Goal: Information Seeking & Learning: Understand process/instructions

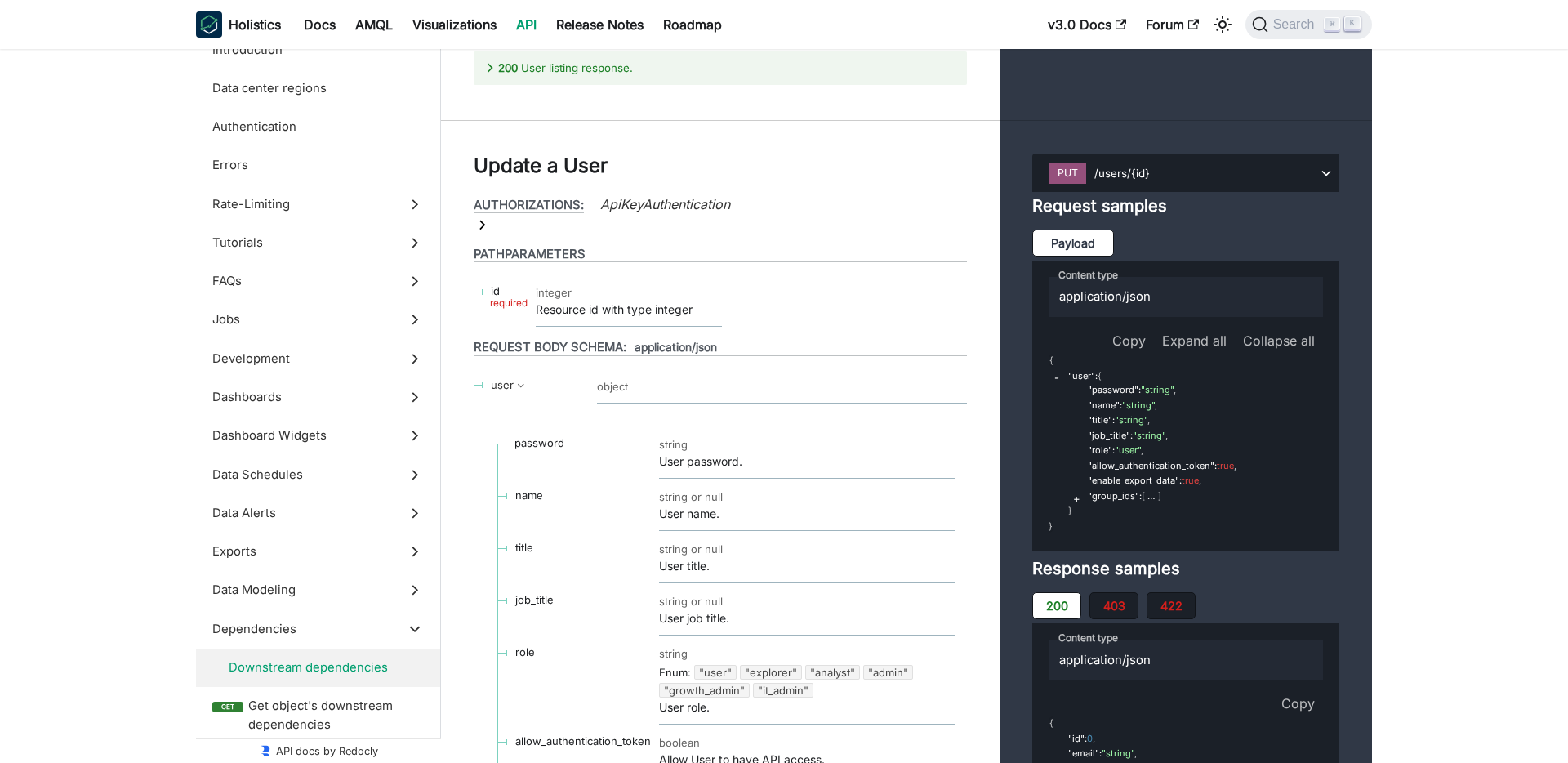
scroll to position [63613, 0]
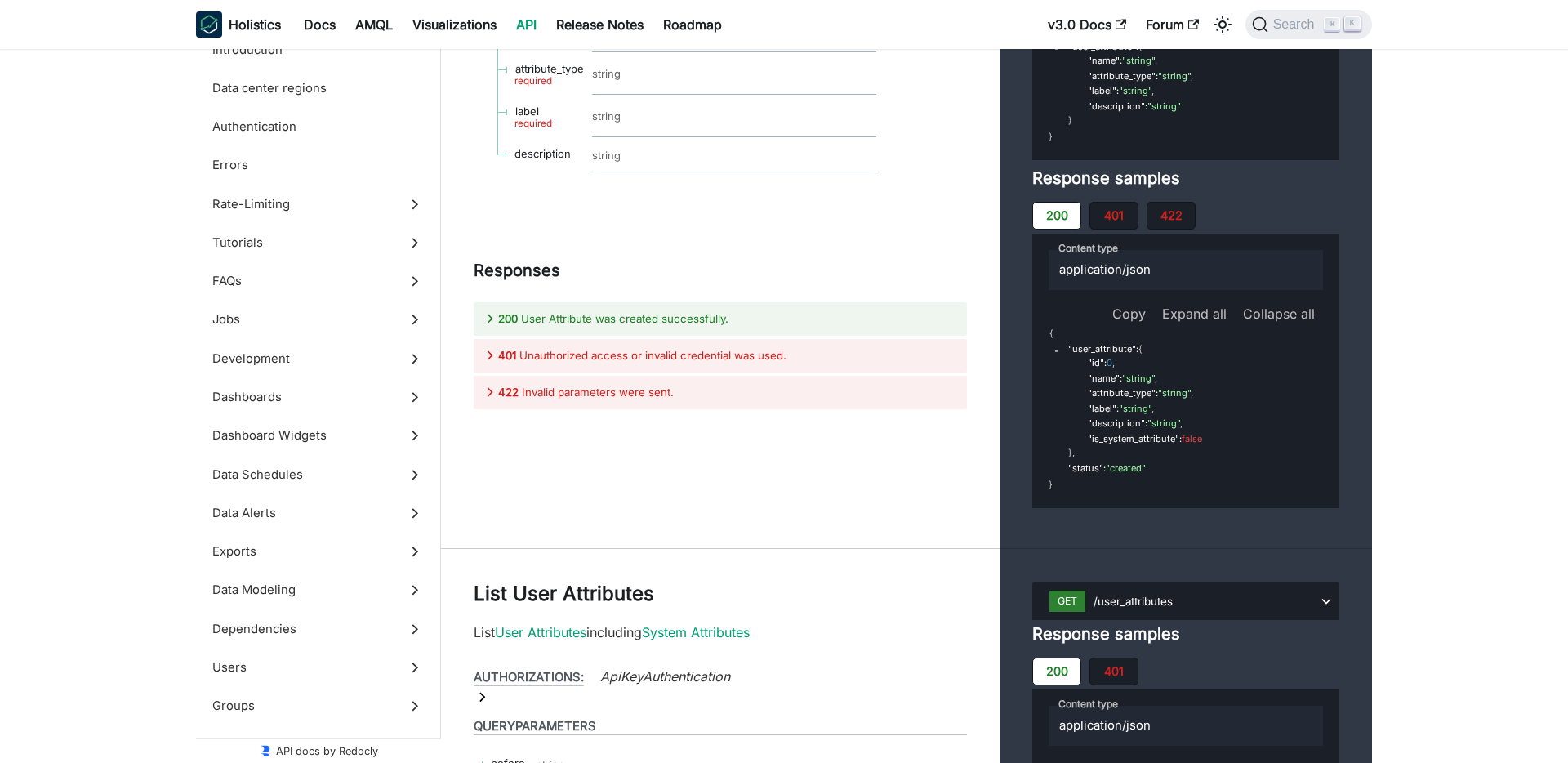
scroll to position [64801, 0]
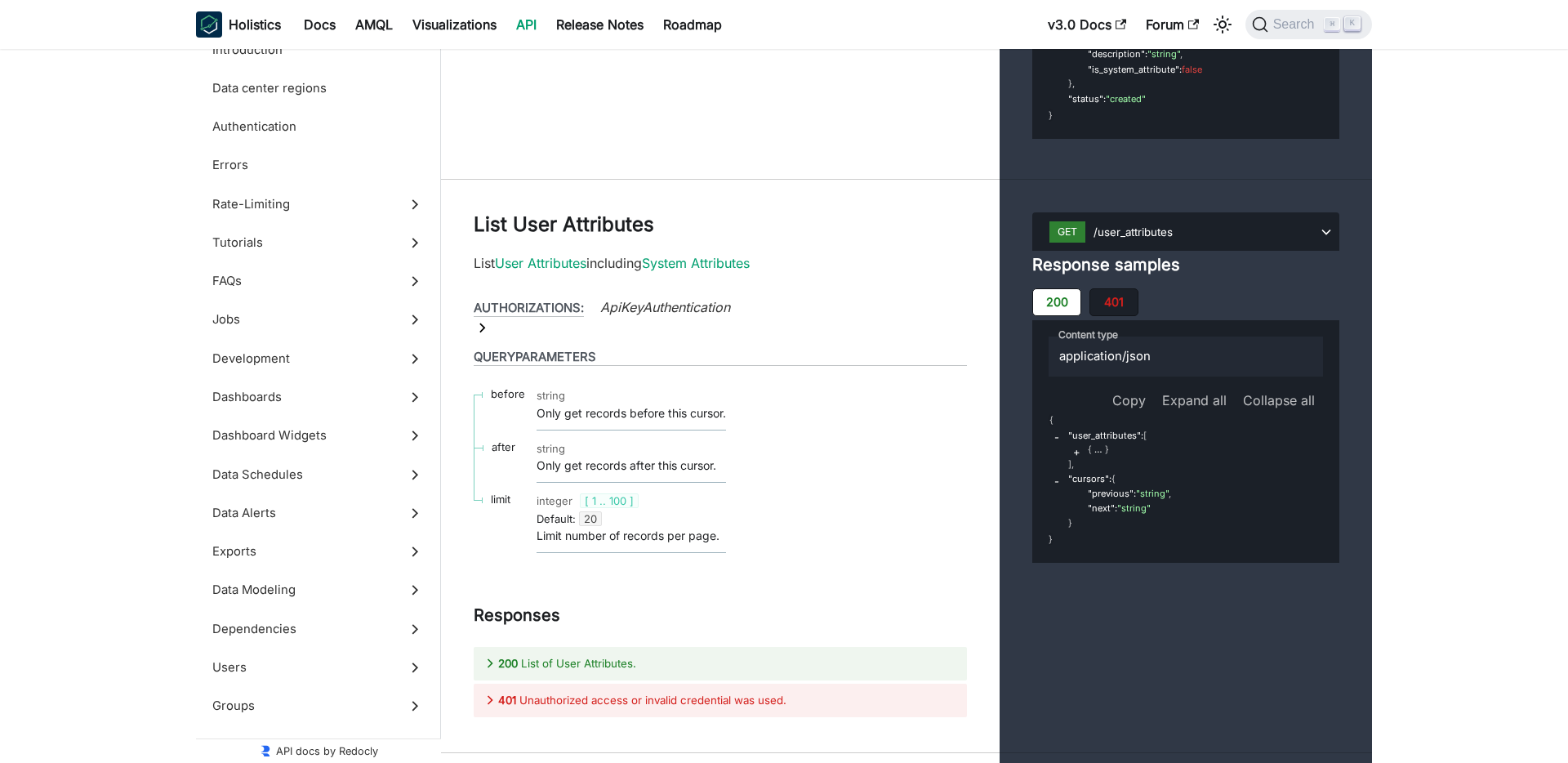
scroll to position [63613, 0]
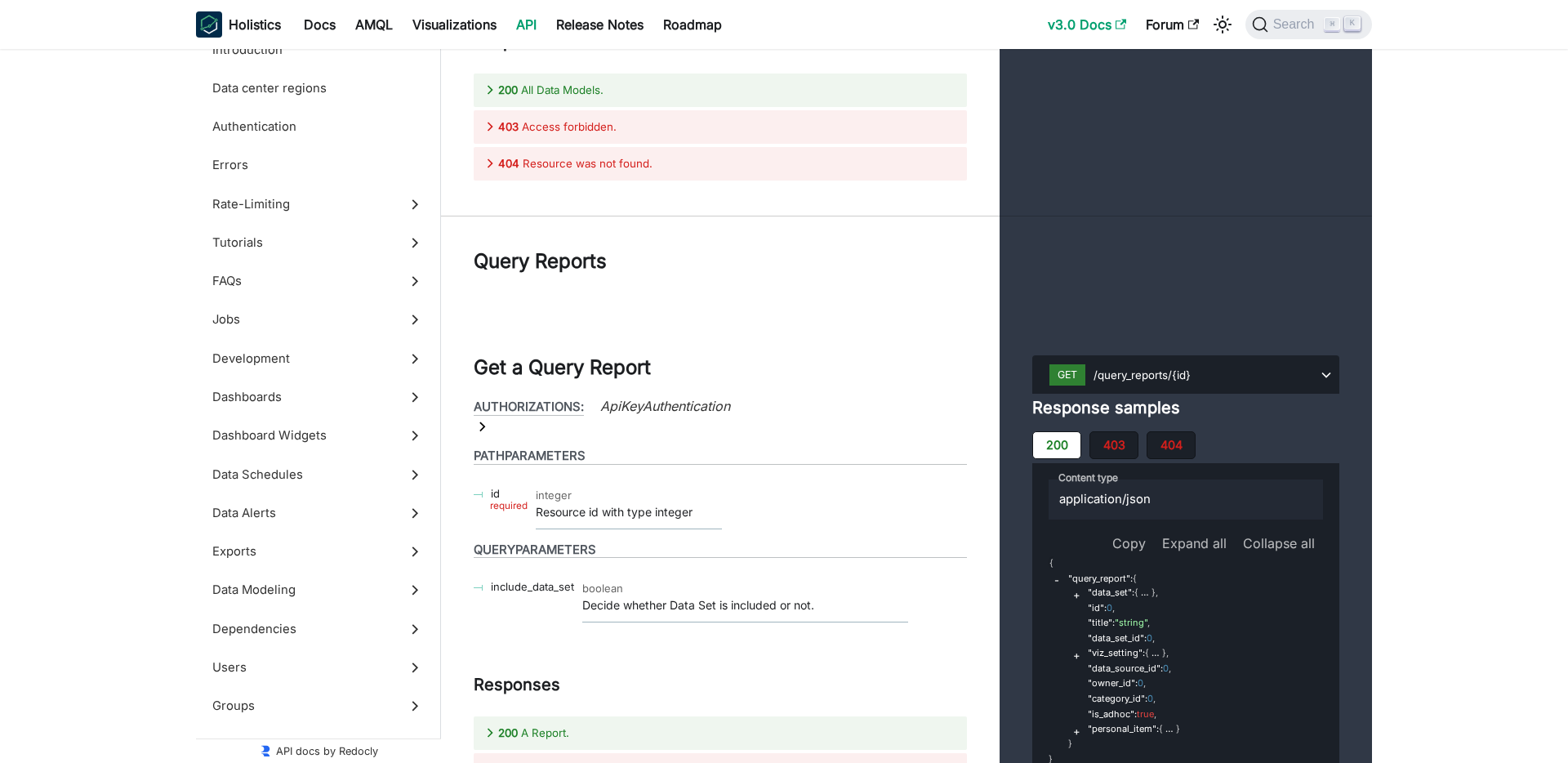
click at [1068, 17] on link "v3.0 Docs" at bounding box center [1086, 25] width 98 height 26
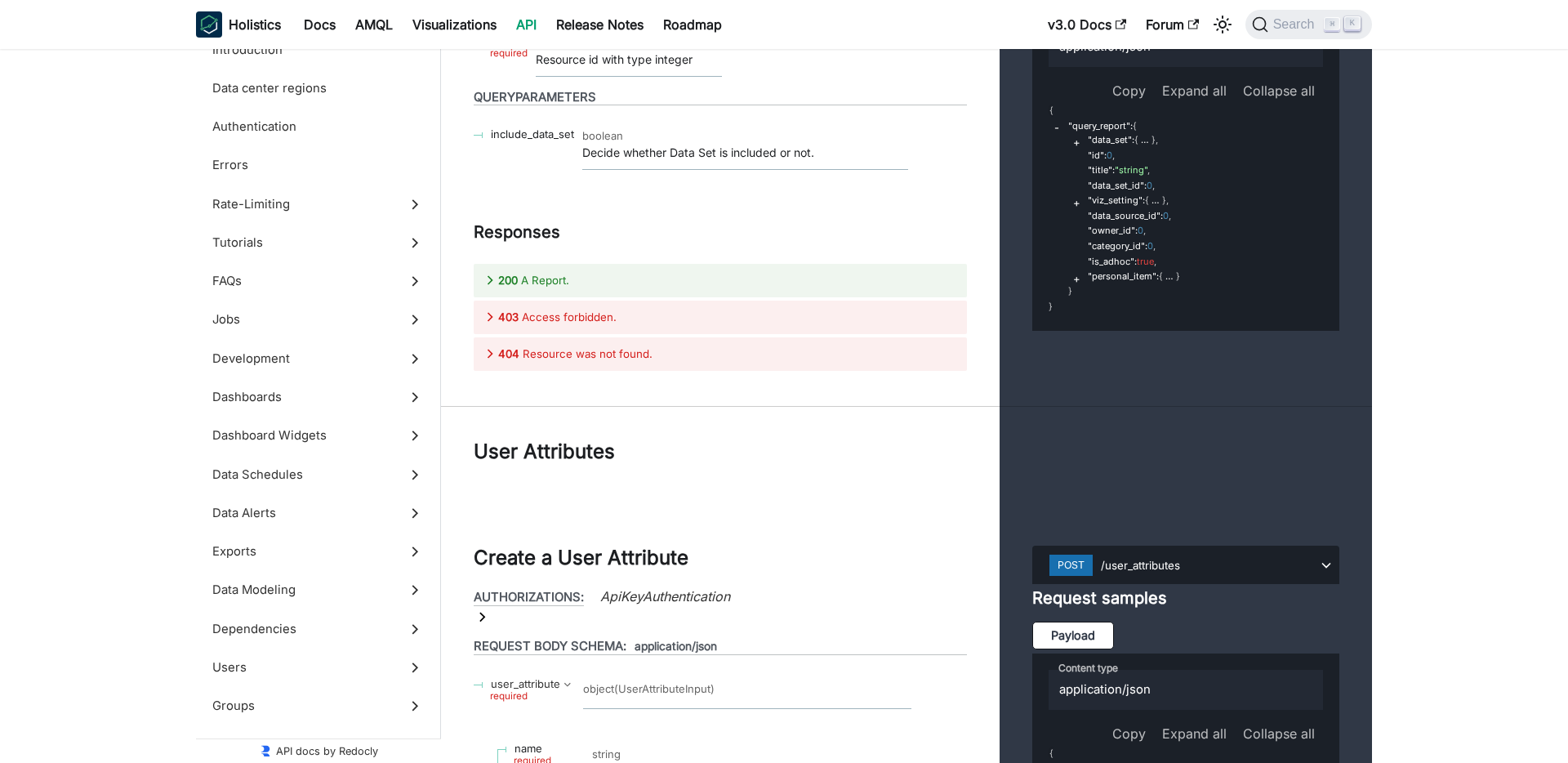
scroll to position [64264, 0]
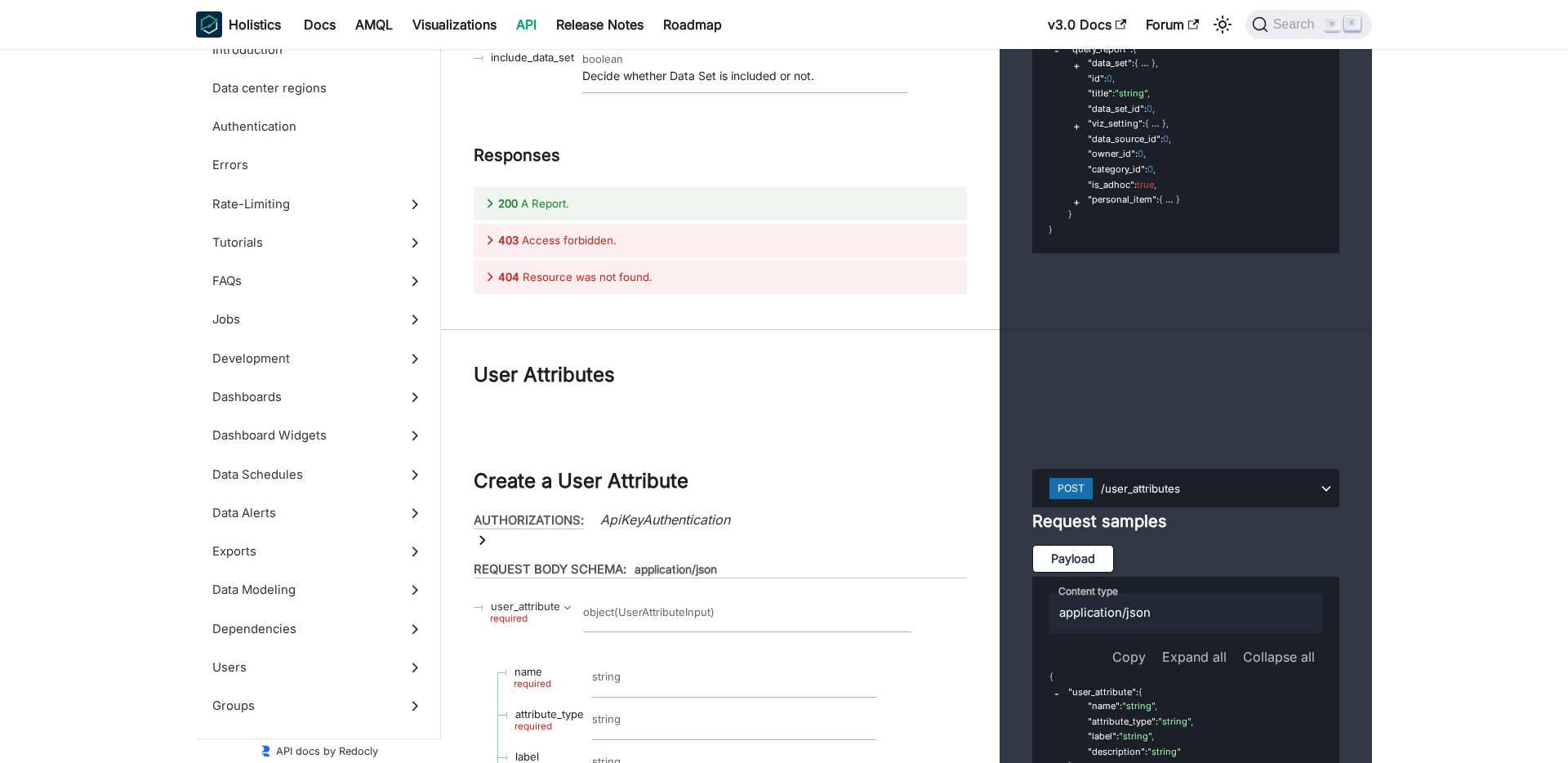
scroll to position [64306, 0]
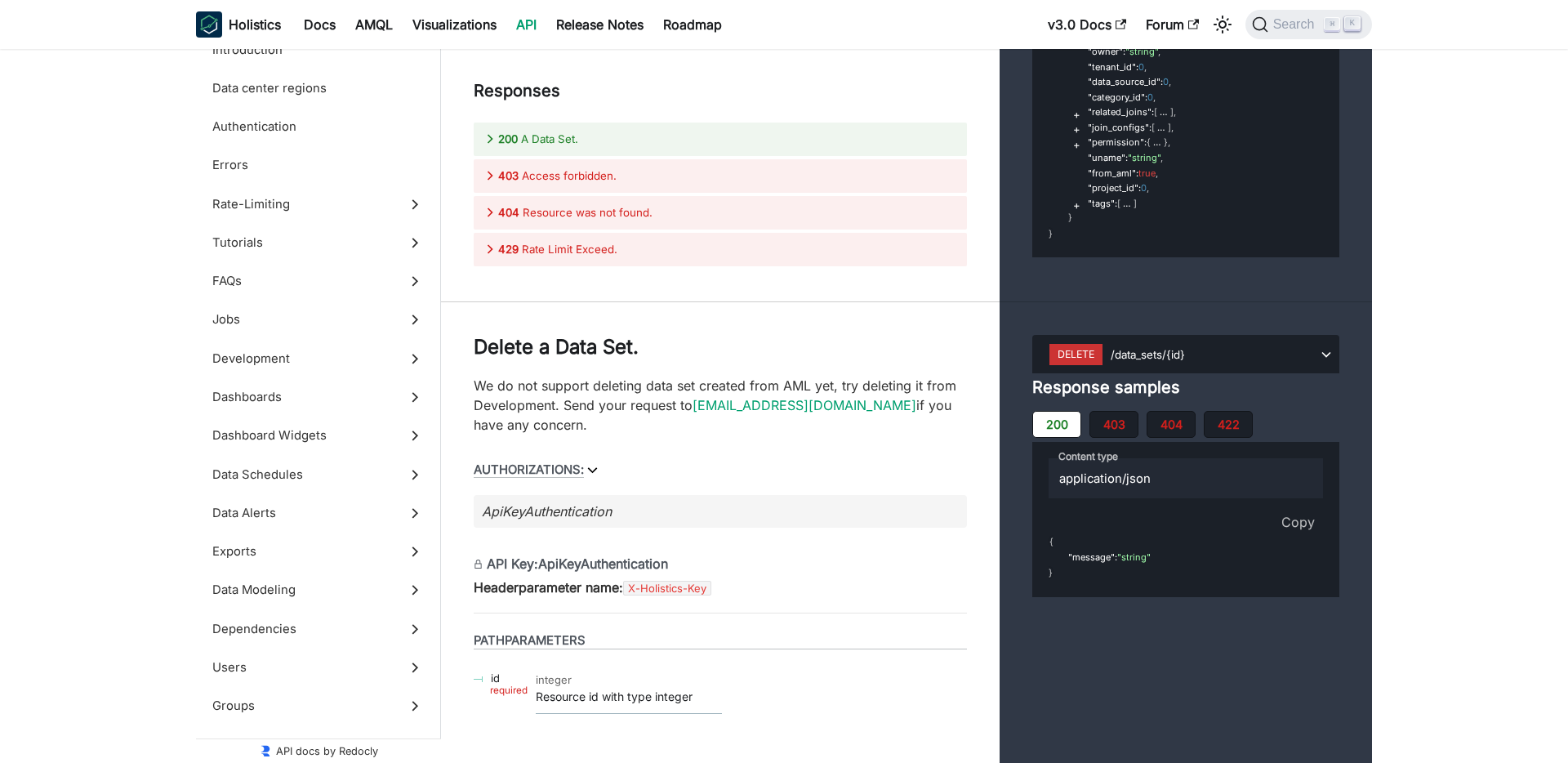
scroll to position [62293, 0]
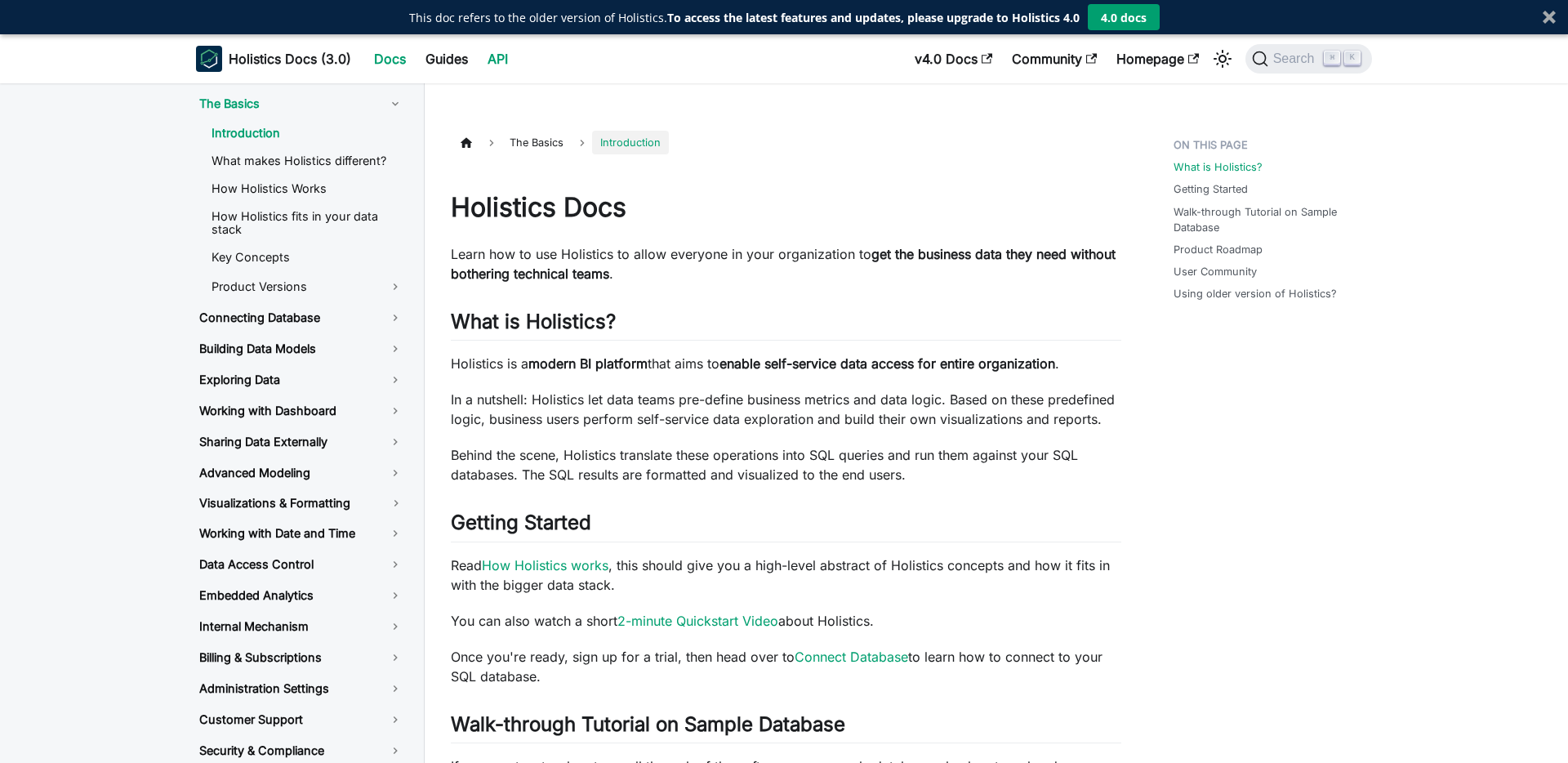
click at [491, 59] on link "API" at bounding box center [497, 59] width 40 height 26
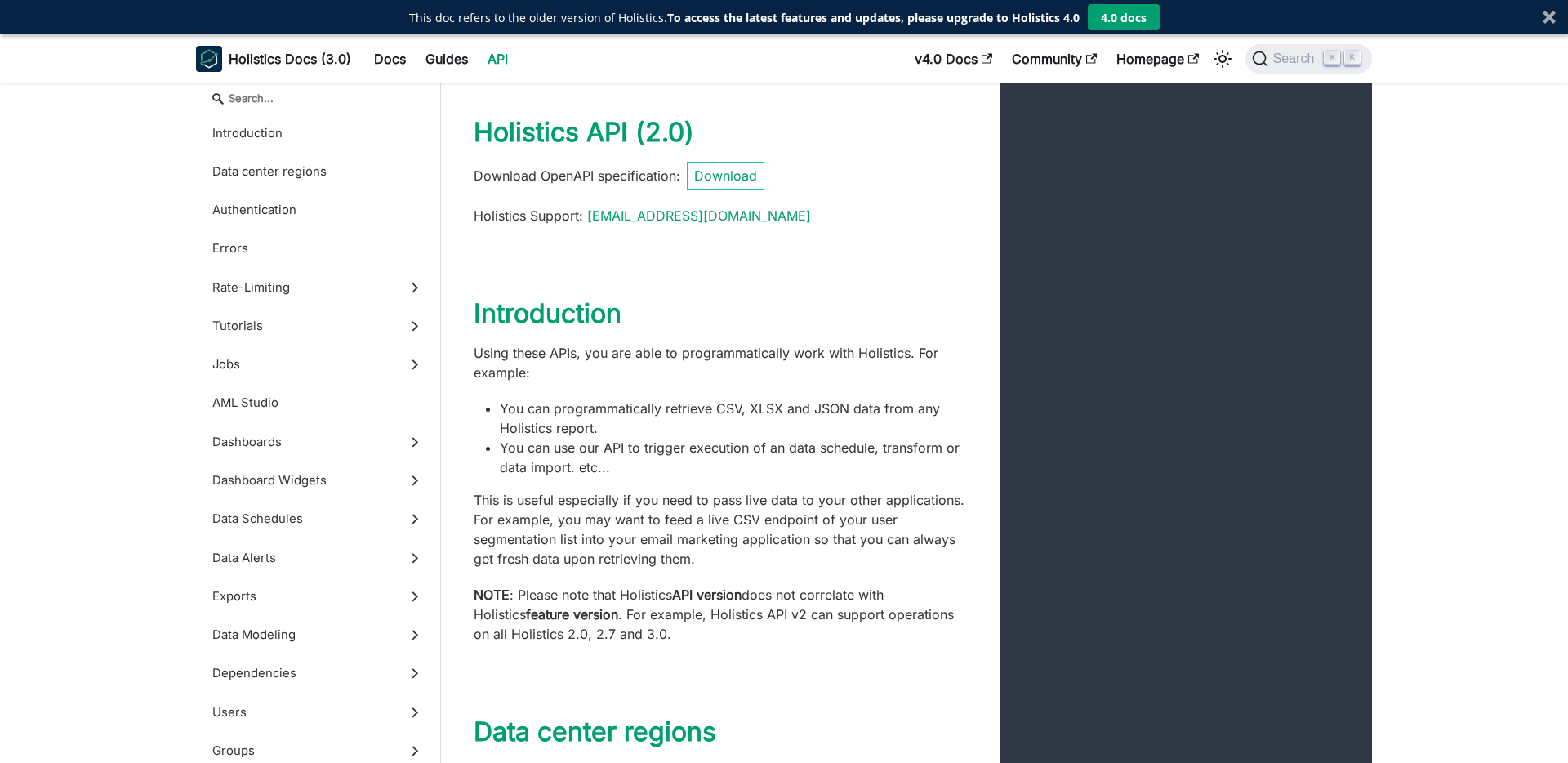
click at [803, 353] on p "Using these APIs, you are able to programmatically work with Holistics. For exa…" at bounding box center [720, 363] width 493 height 39
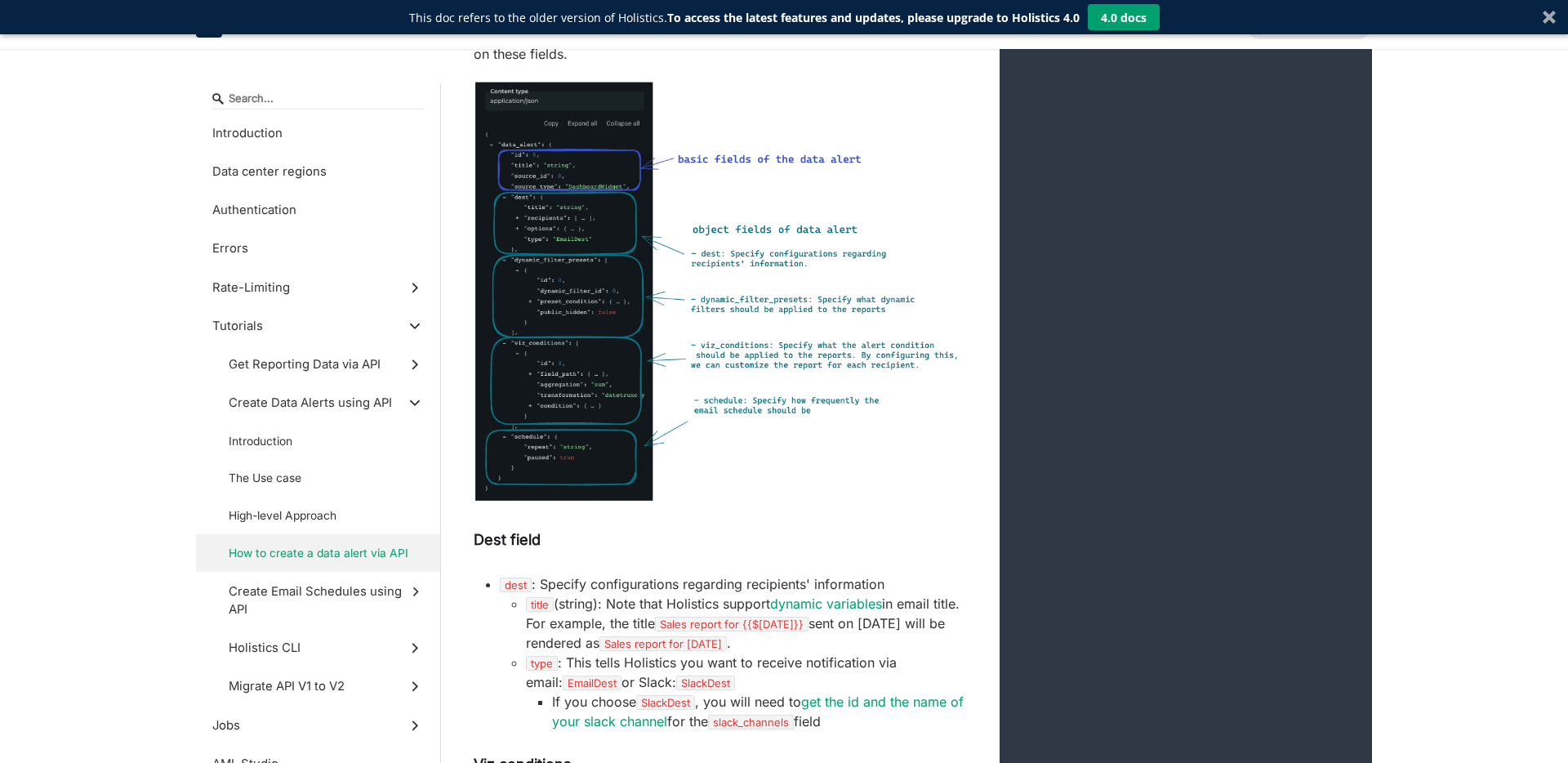
scroll to position [56818, 0]
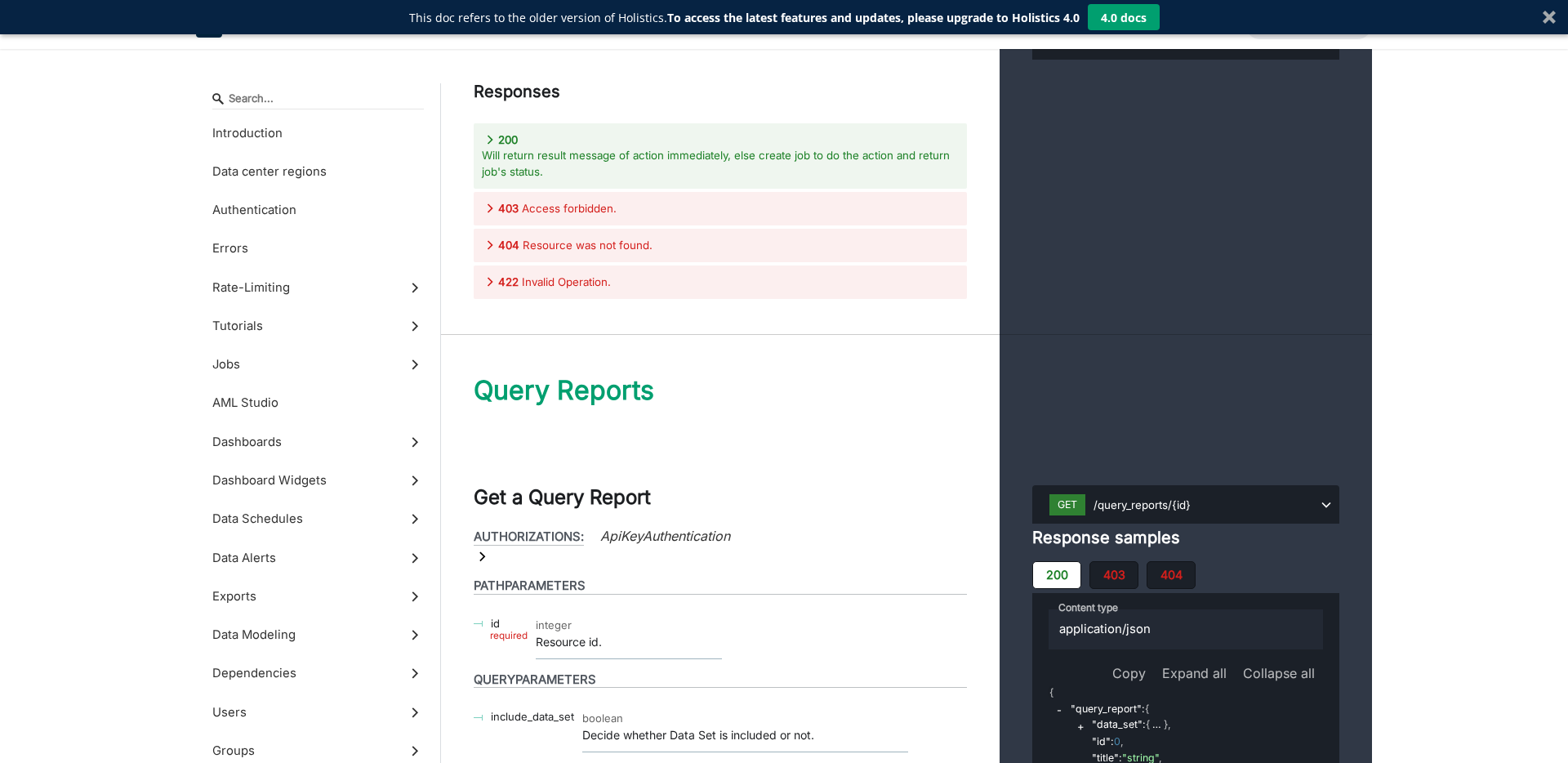
scroll to position [57998, 0]
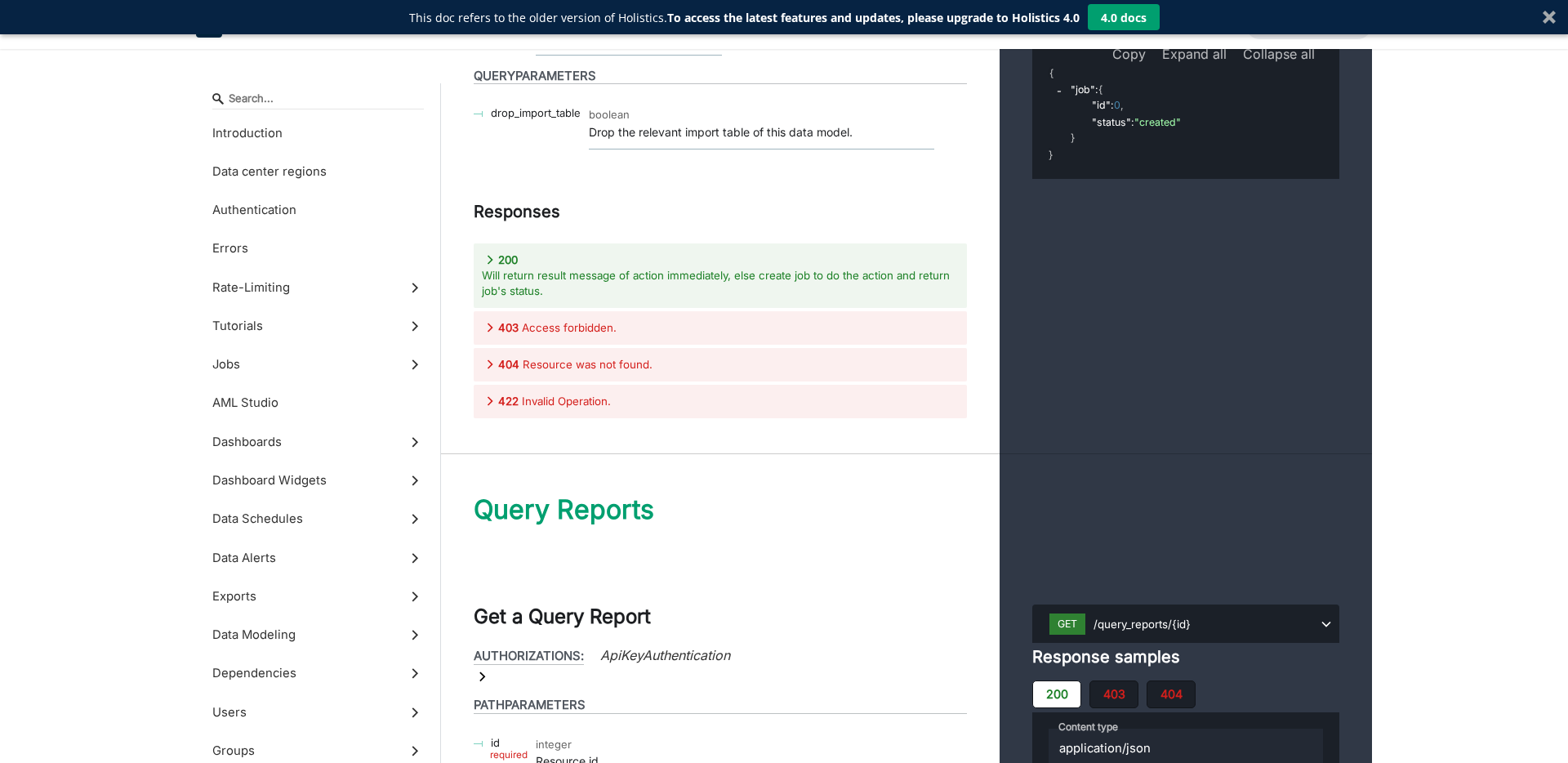
scroll to position [58372, 0]
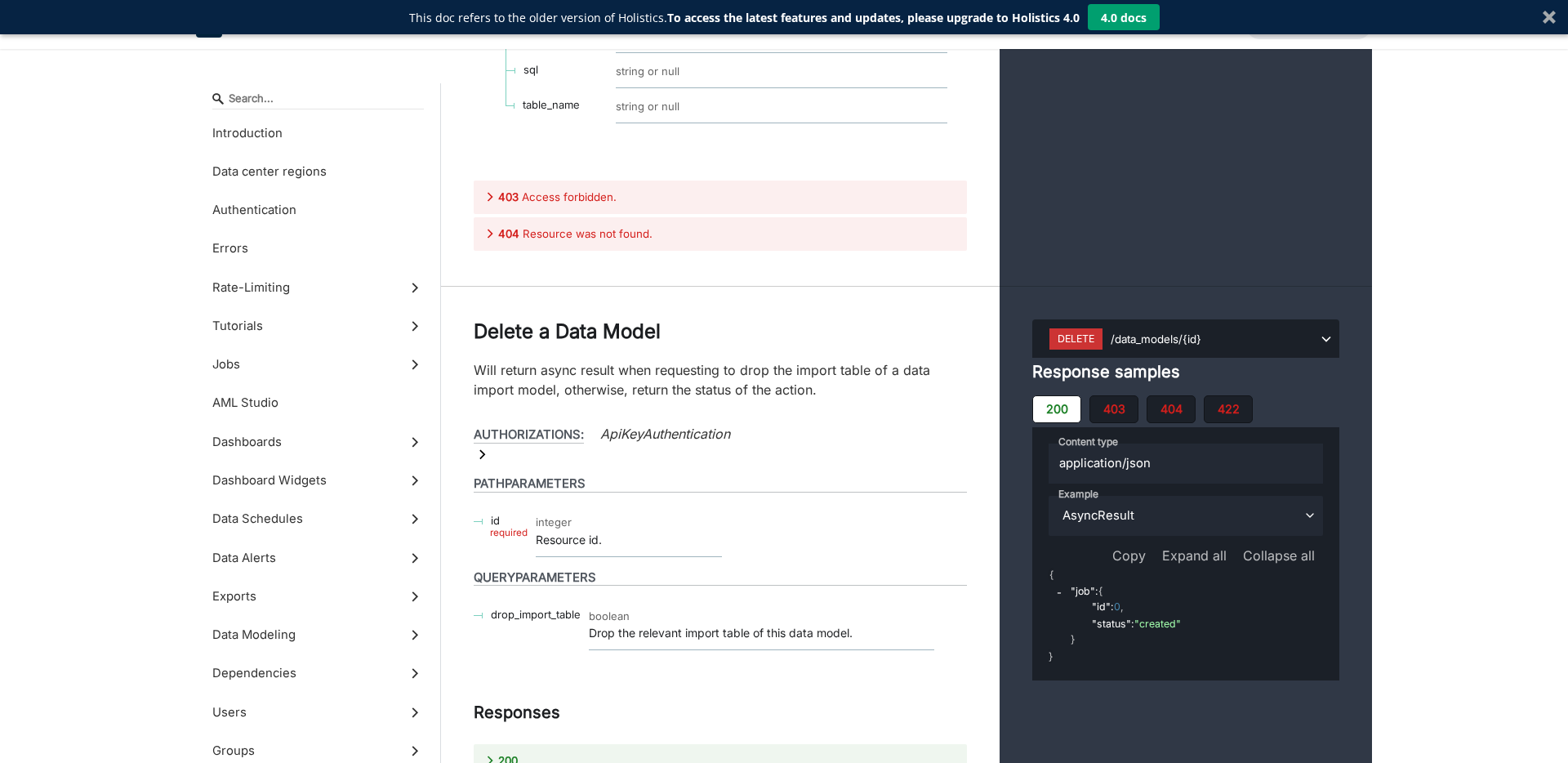
scroll to position [58565, 0]
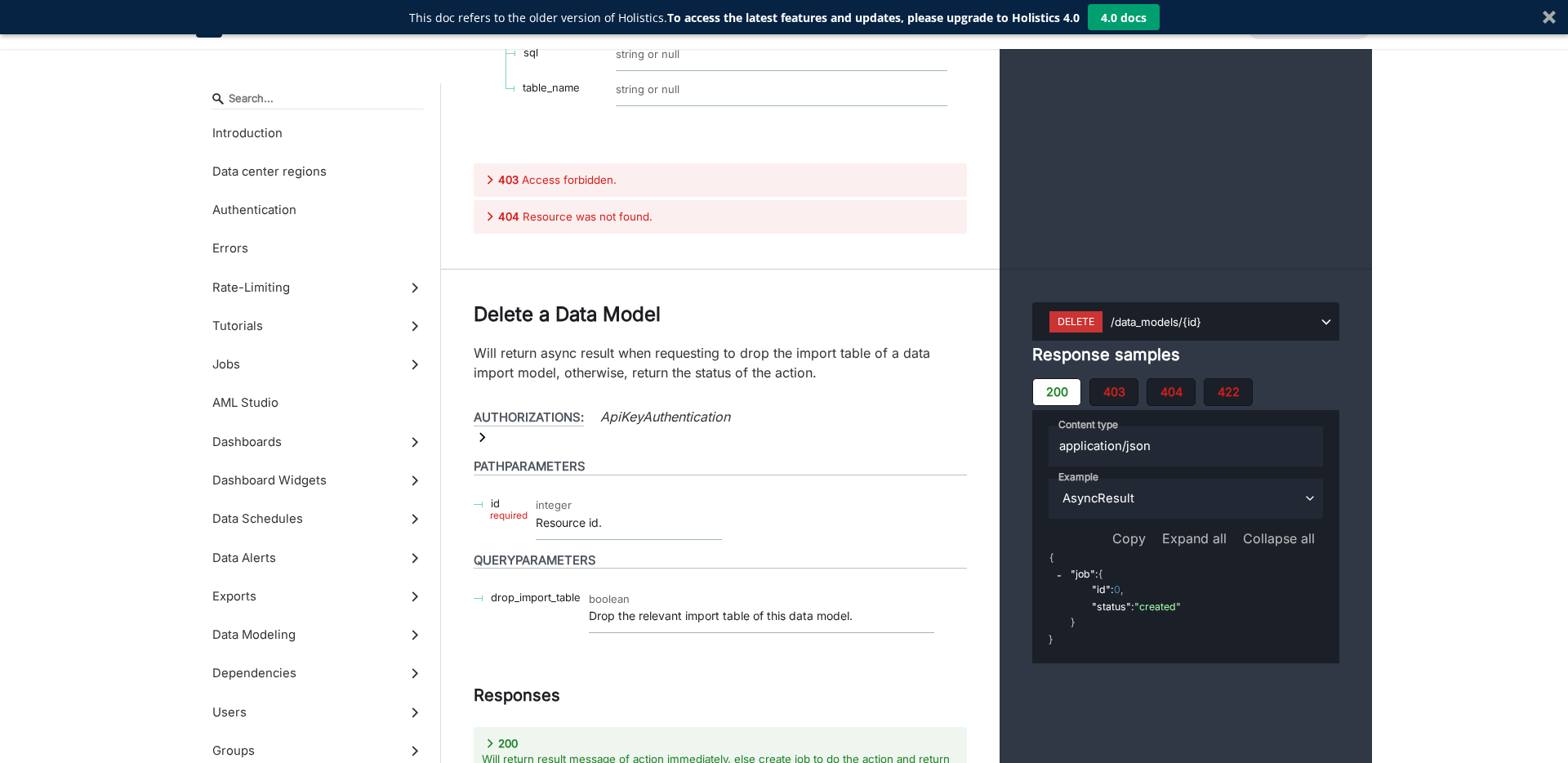
scroll to position [58610, 0]
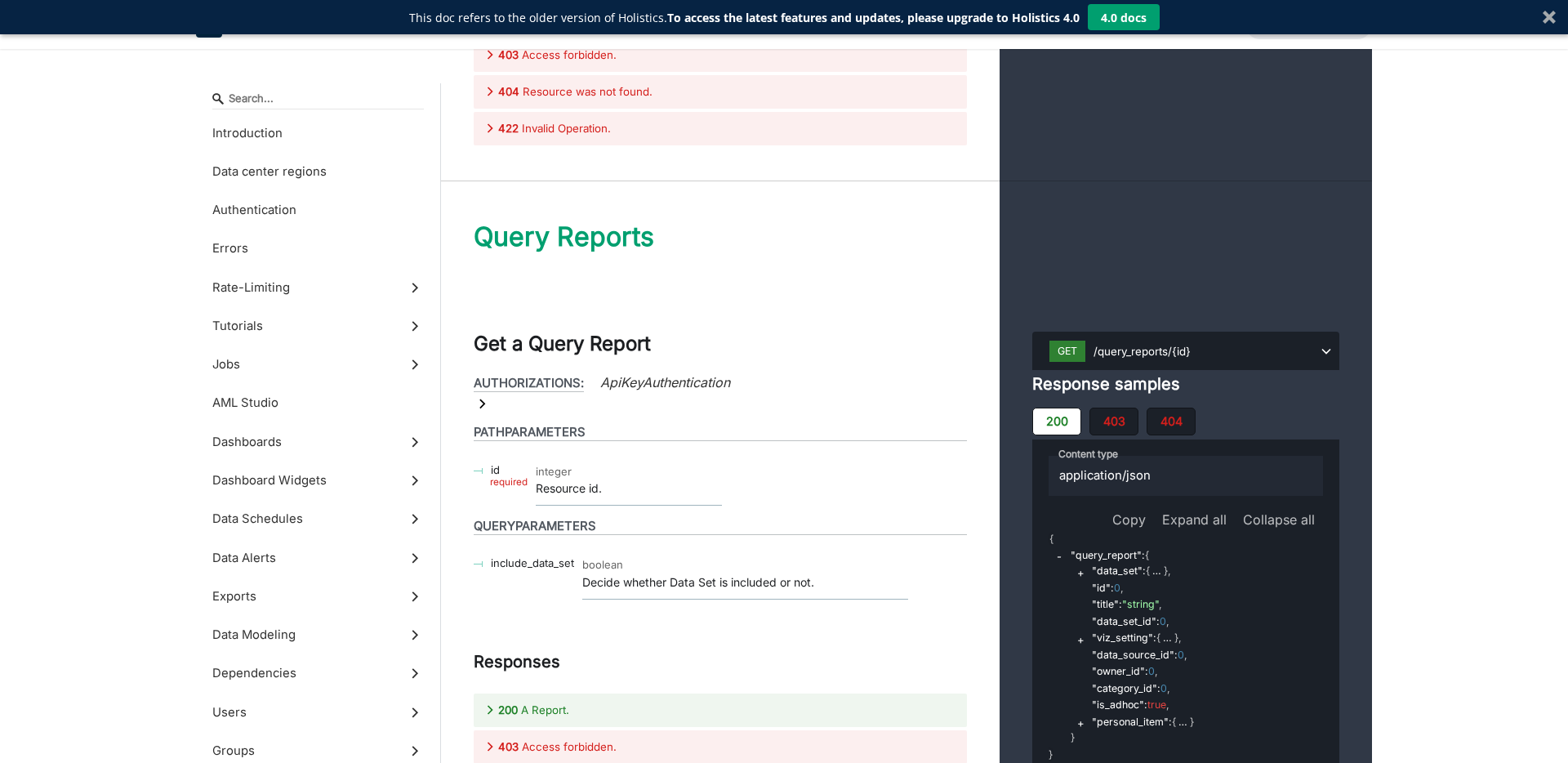
scroll to position [58645, 0]
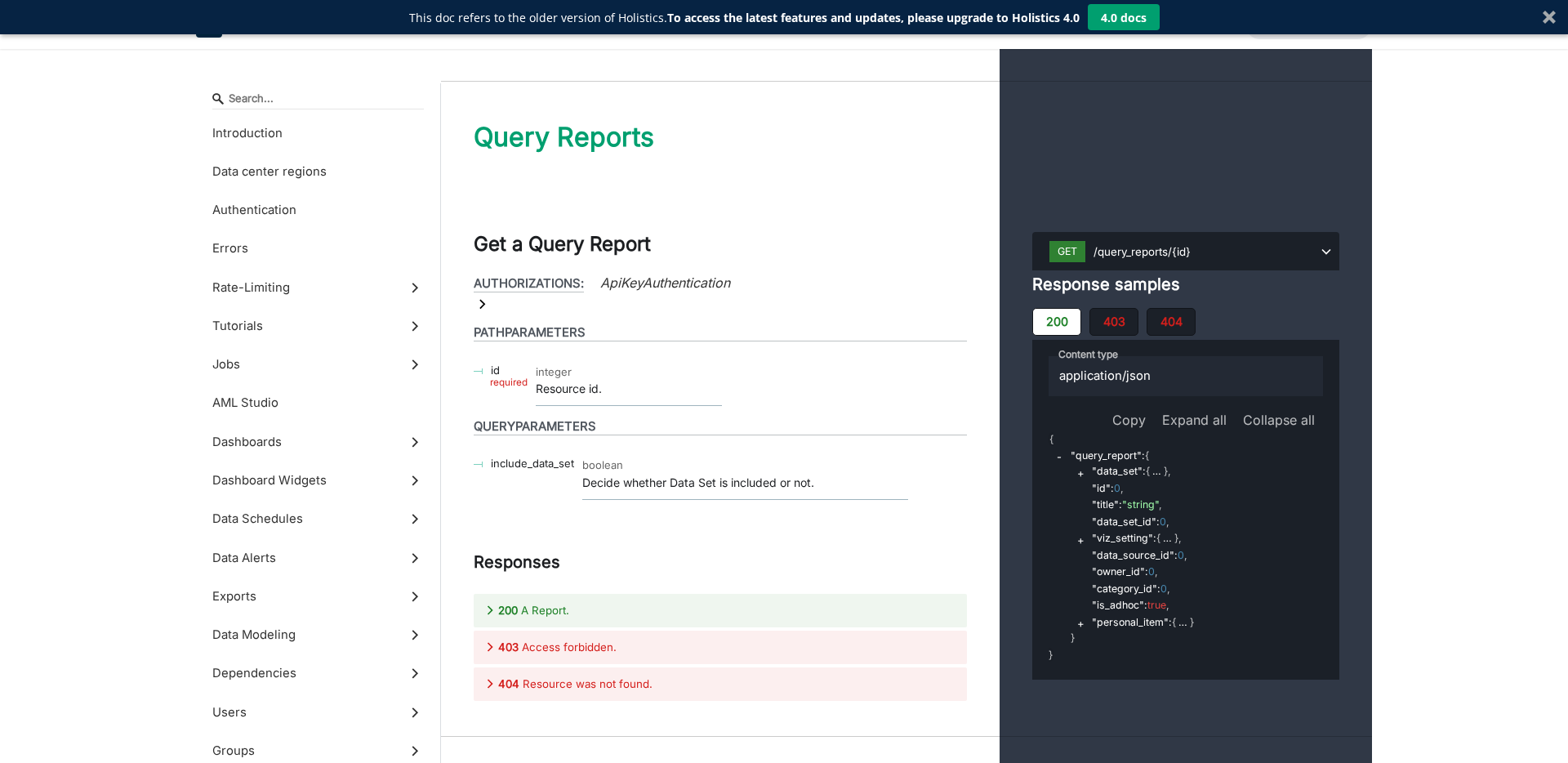
scroll to position [58753, 0]
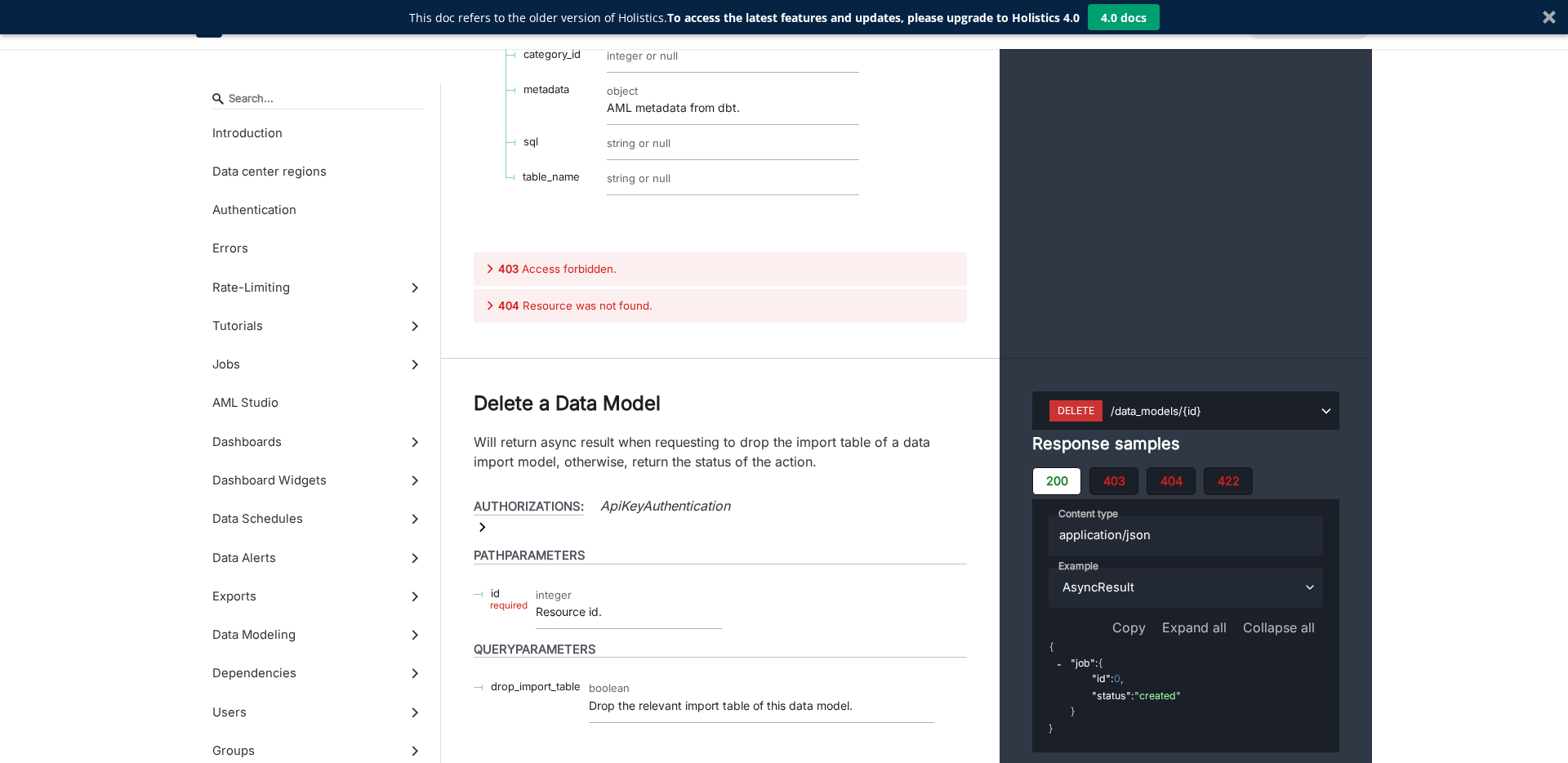
scroll to position [57796, 0]
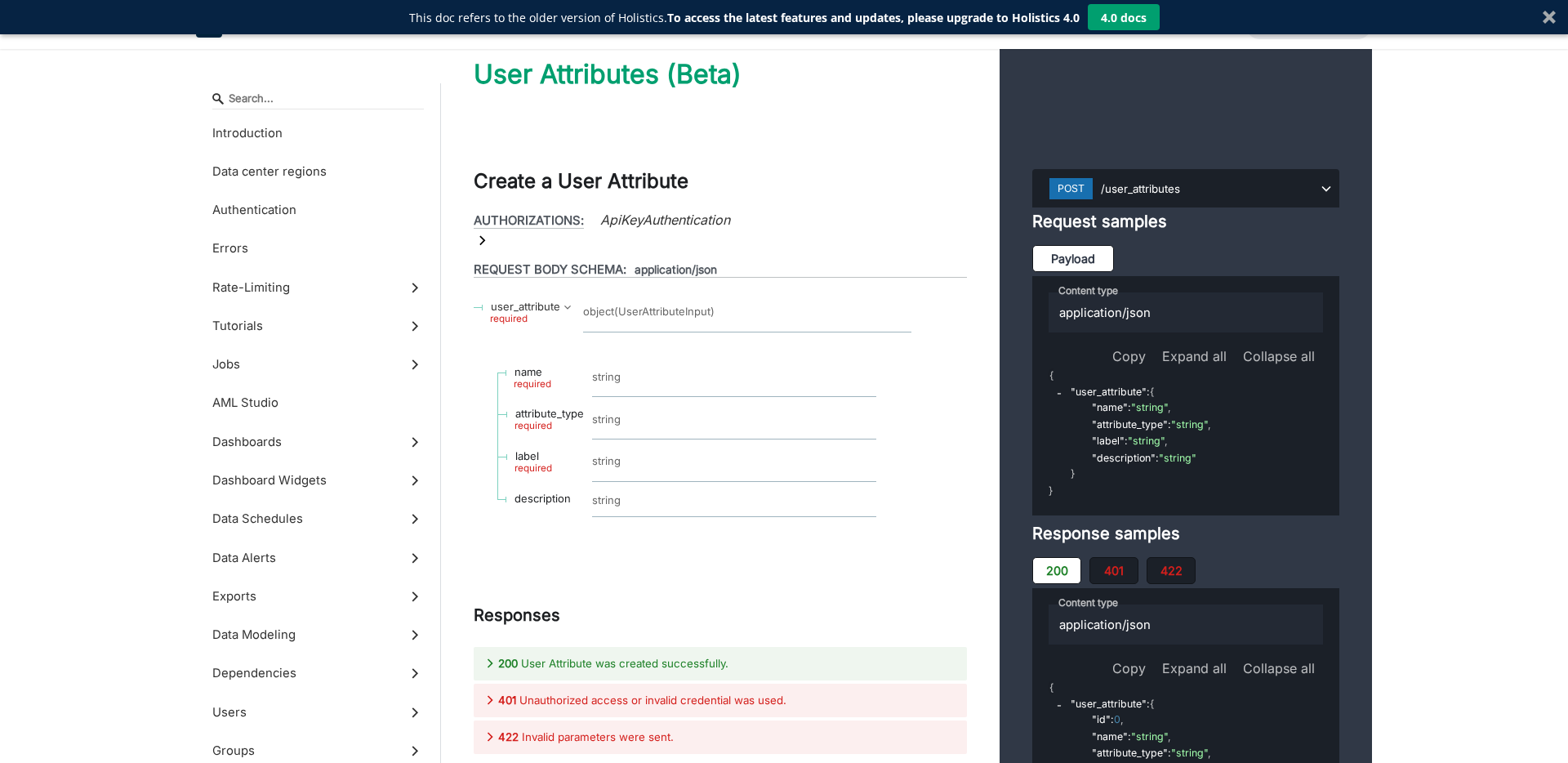
scroll to position [59546, 0]
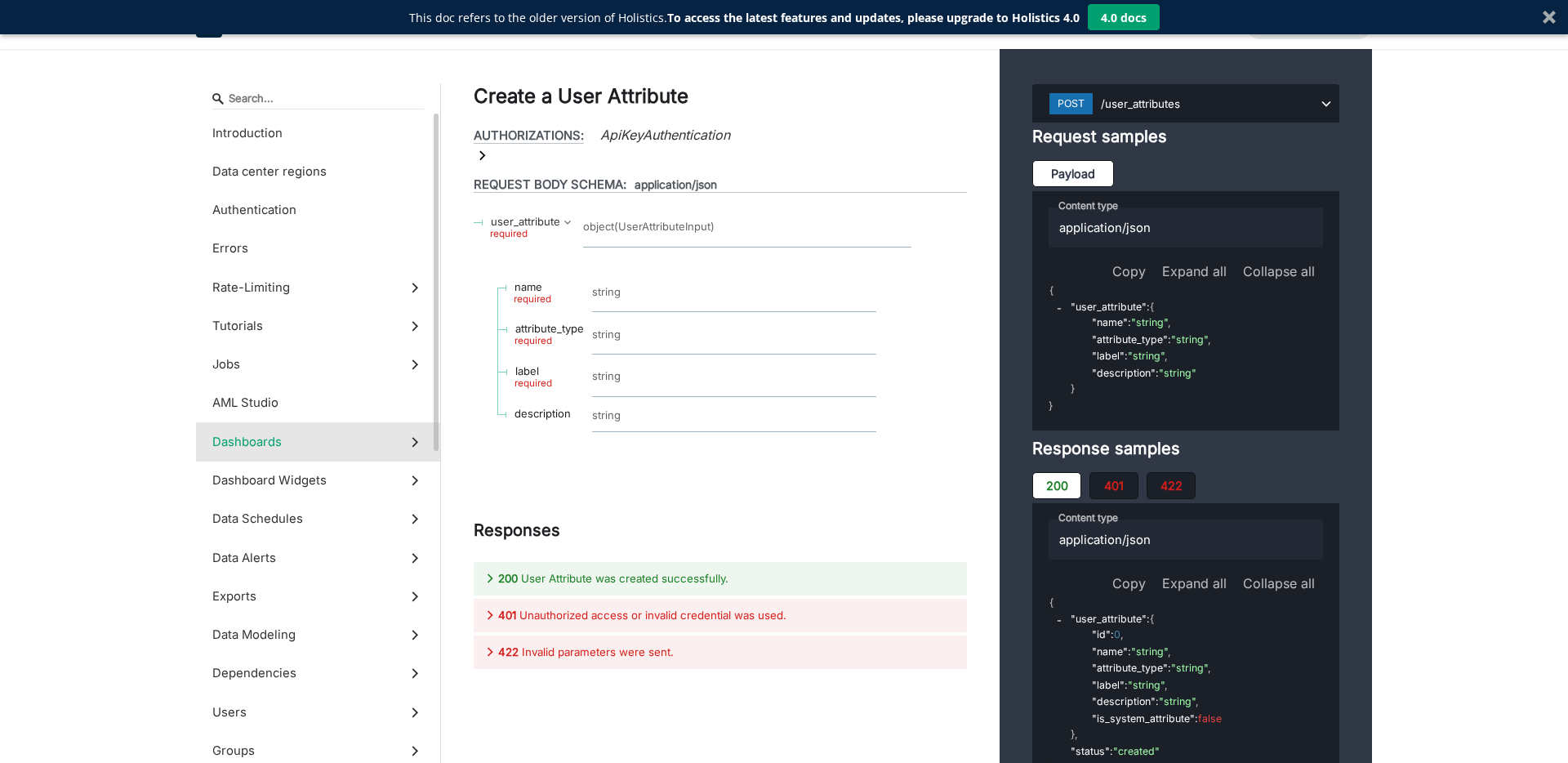
click at [330, 441] on label "Dashboards" at bounding box center [318, 441] width 245 height 39
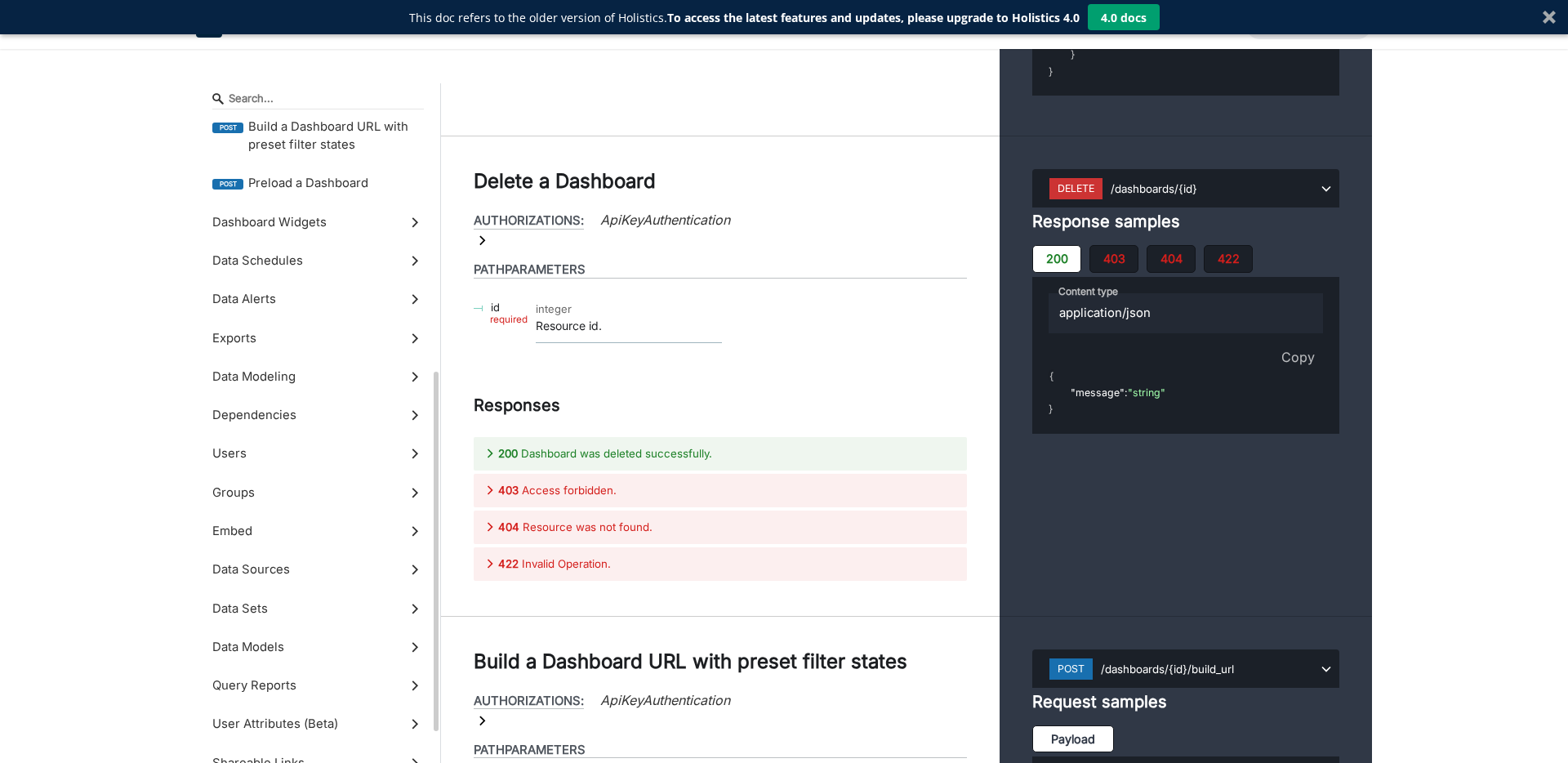
scroll to position [473, 0]
click at [320, 370] on label "Data Modeling" at bounding box center [318, 372] width 245 height 39
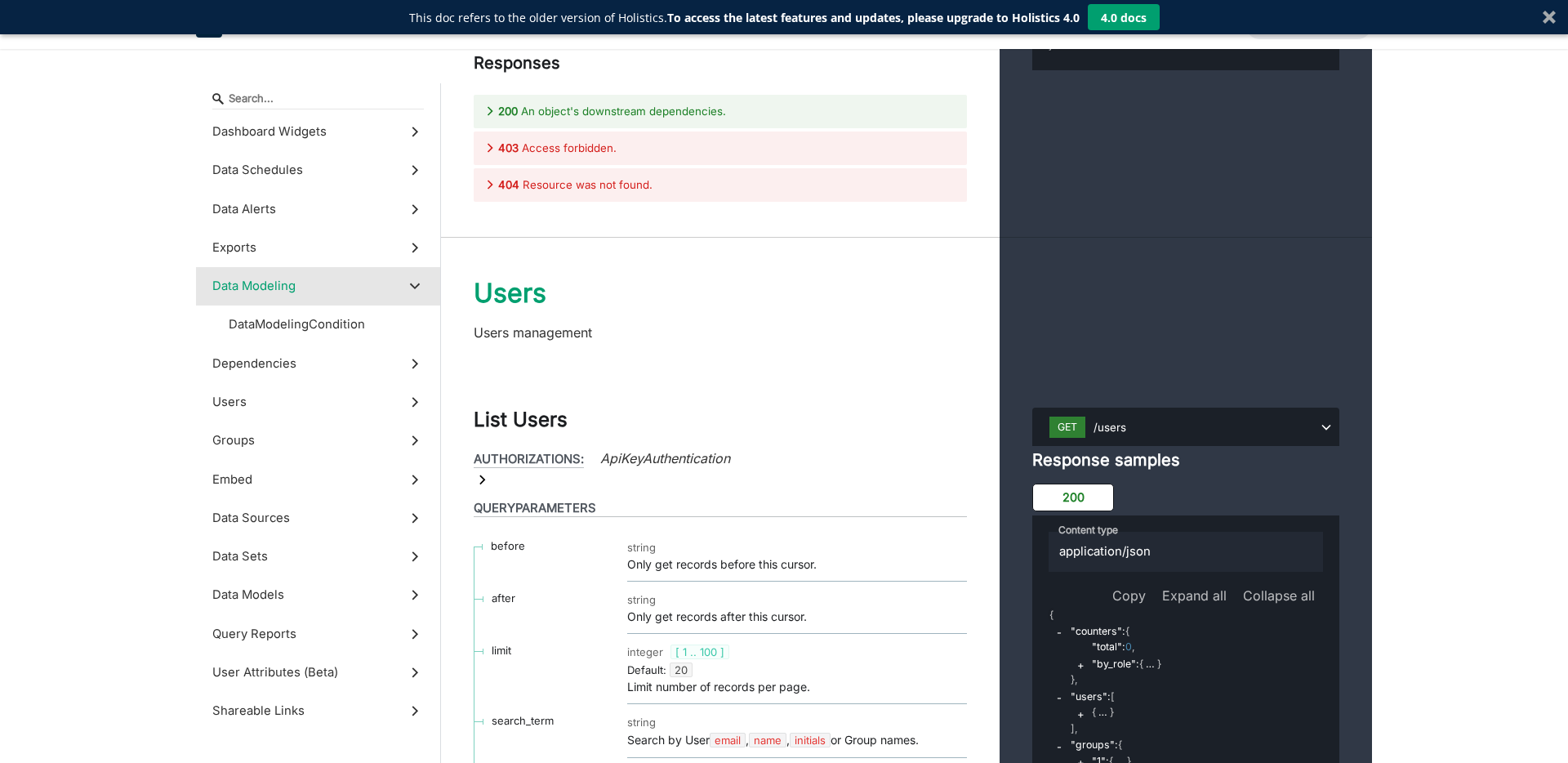
scroll to position [42035, 0]
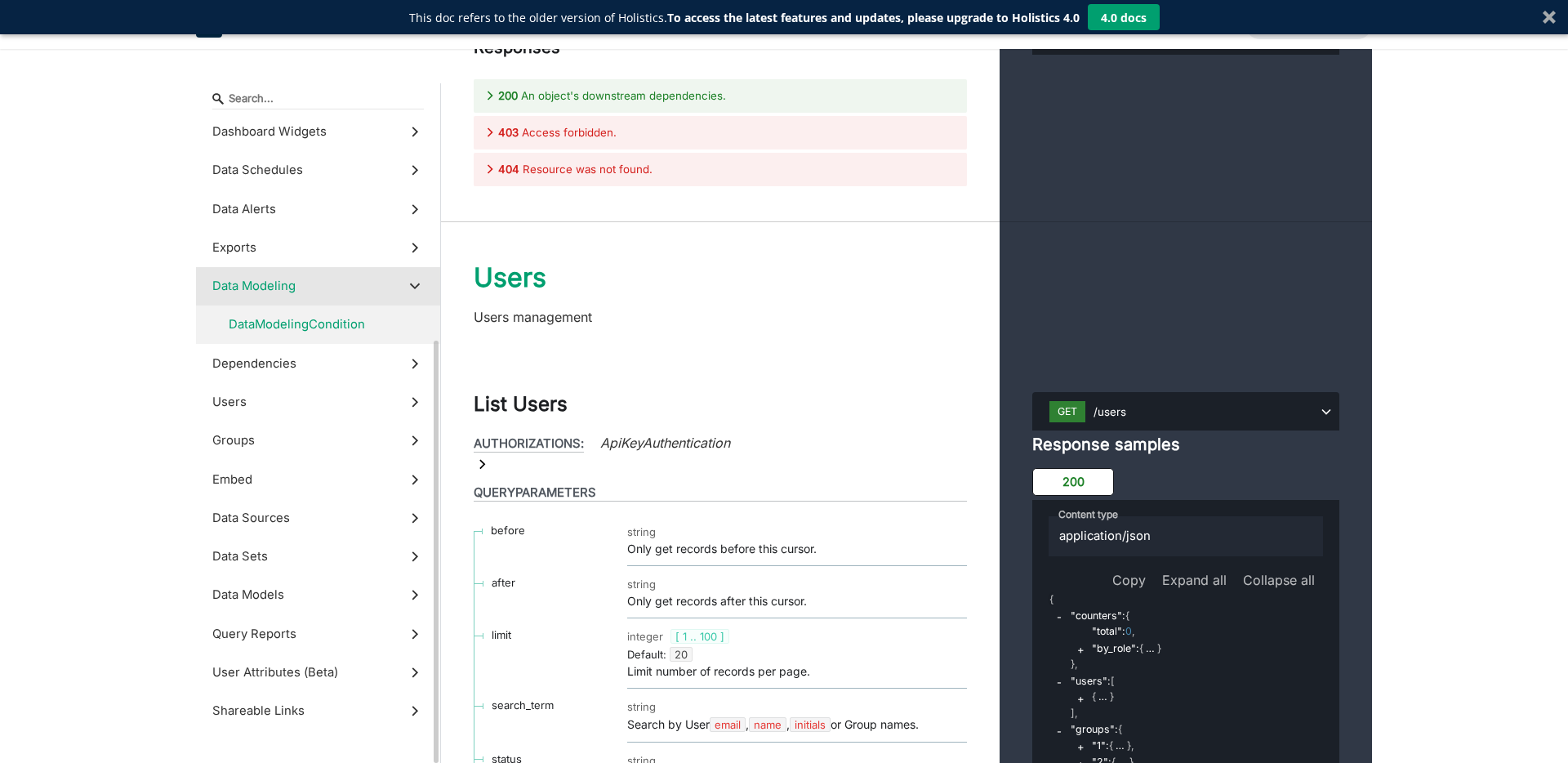
click at [309, 319] on span "DataModelingCondition" at bounding box center [297, 324] width 136 height 18
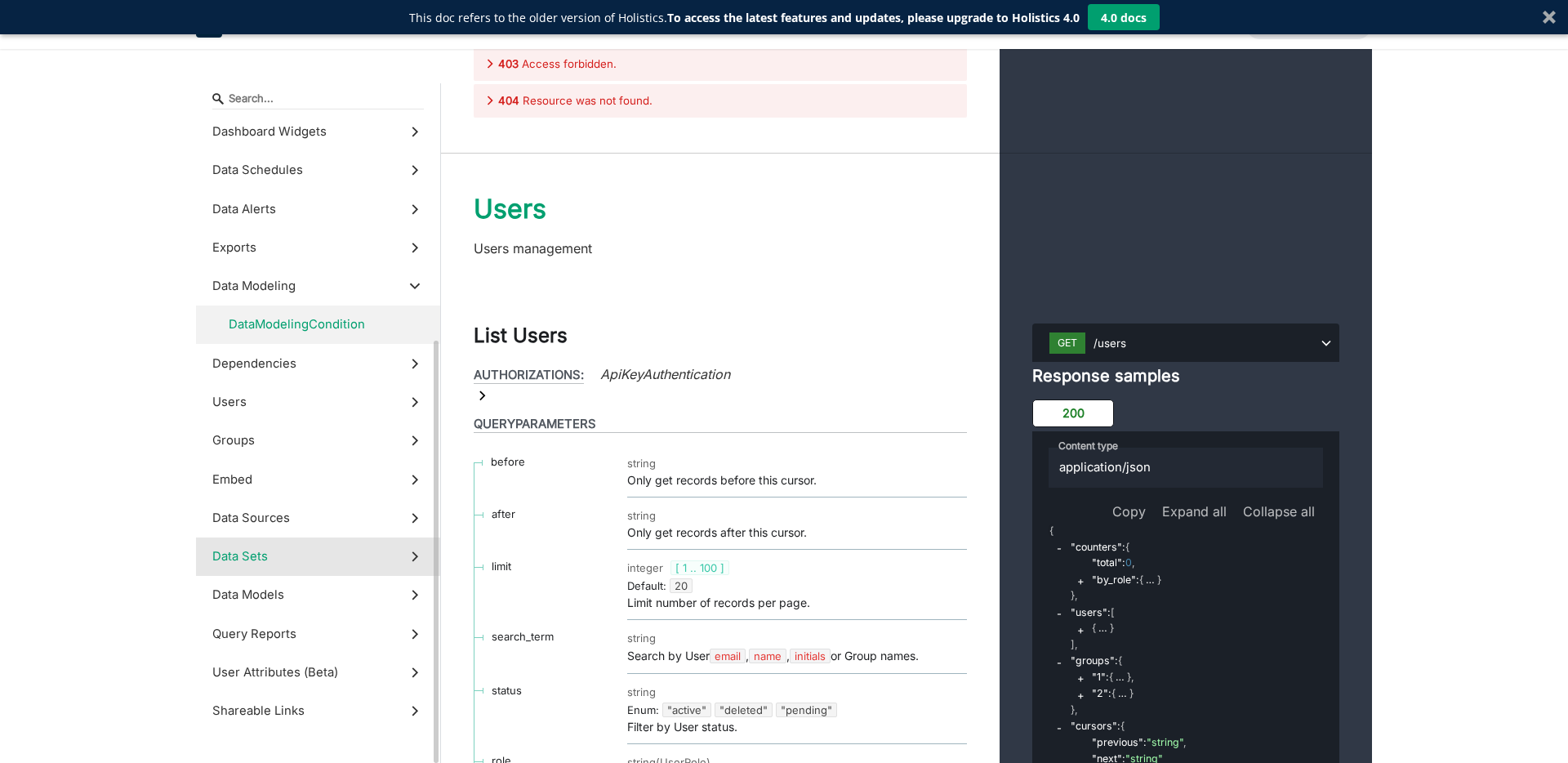
click at [293, 555] on label "Data Sets" at bounding box center [318, 556] width 245 height 39
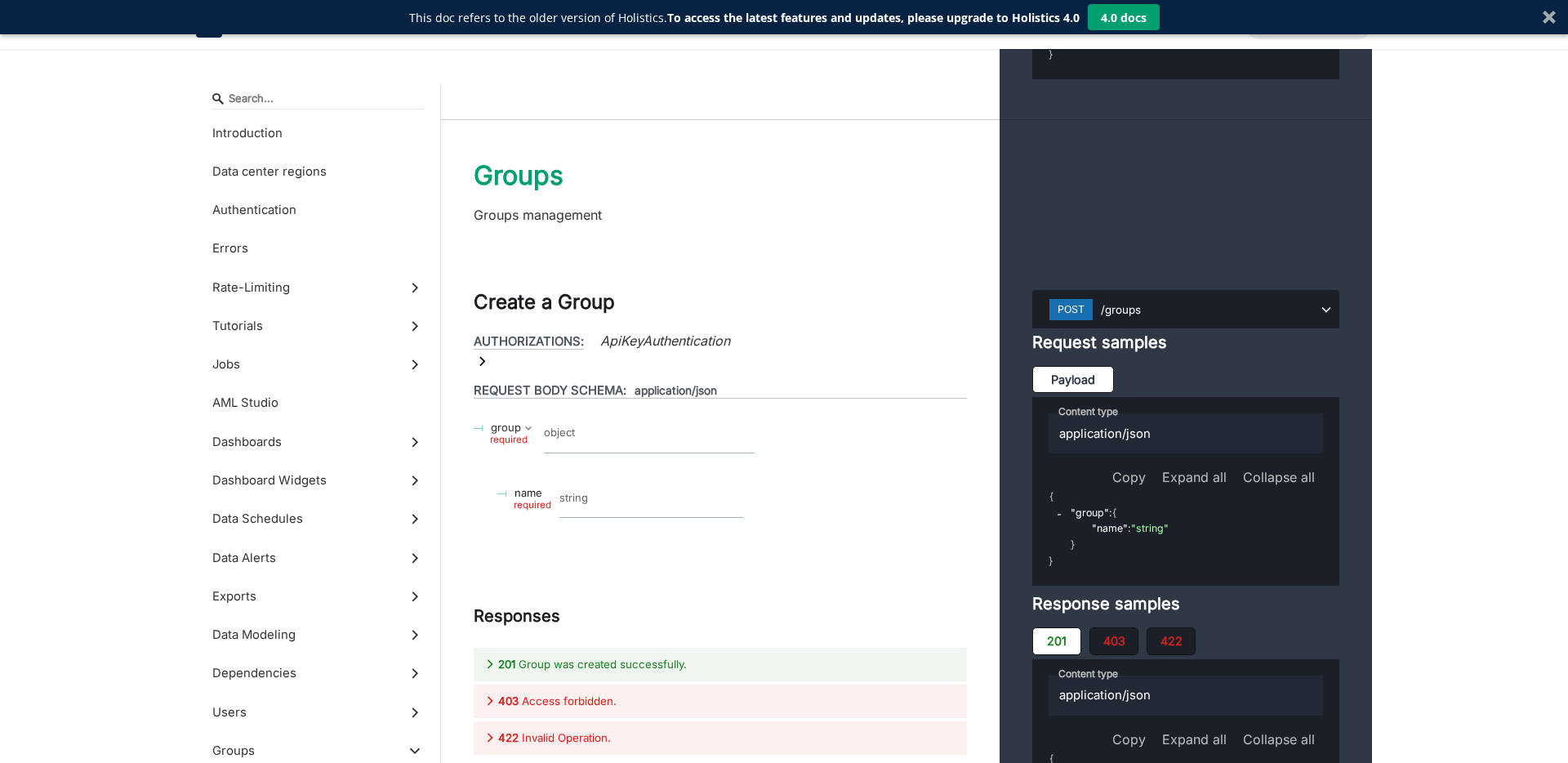
scroll to position [48117, 0]
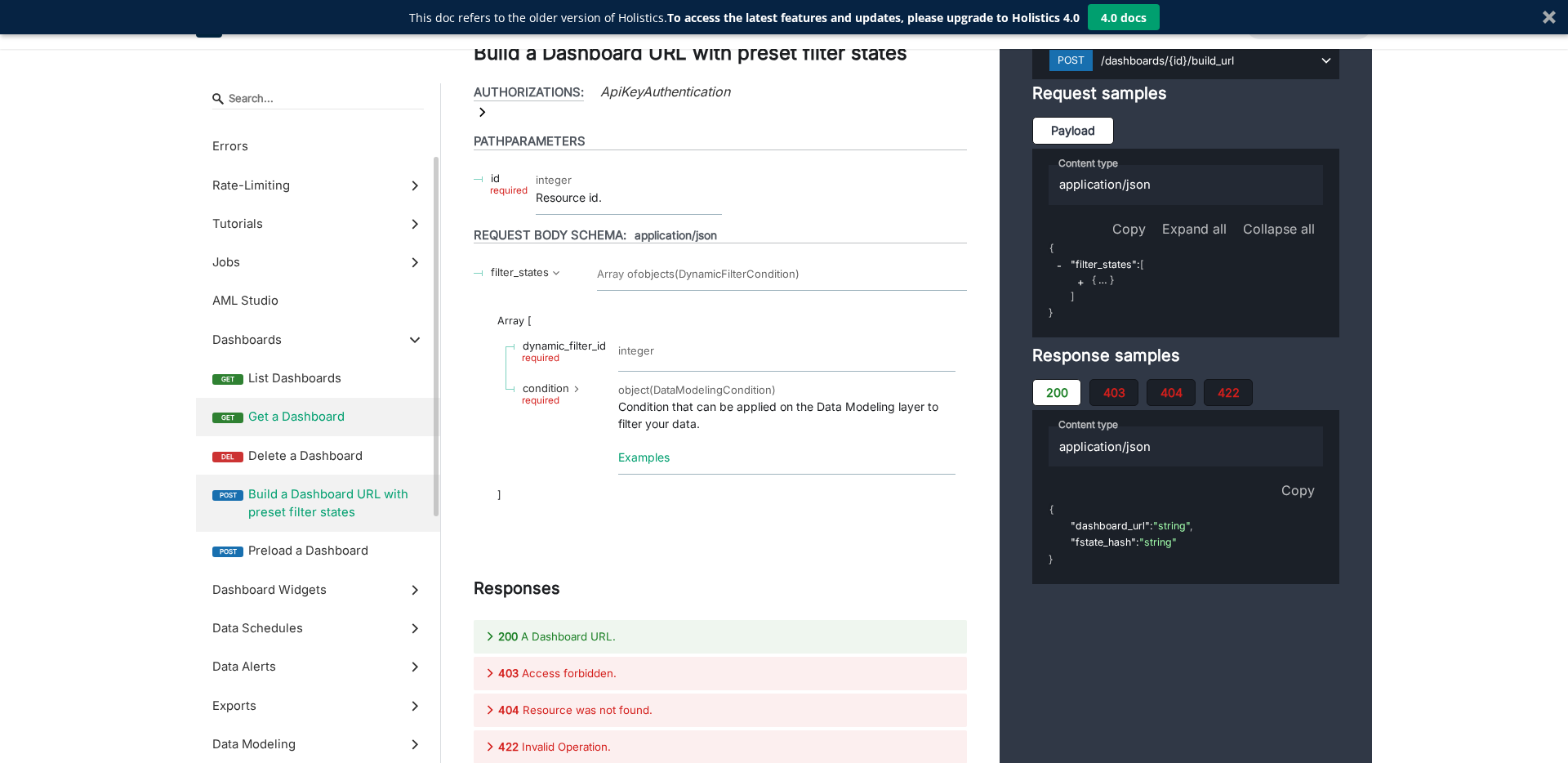
scroll to position [136, 0]
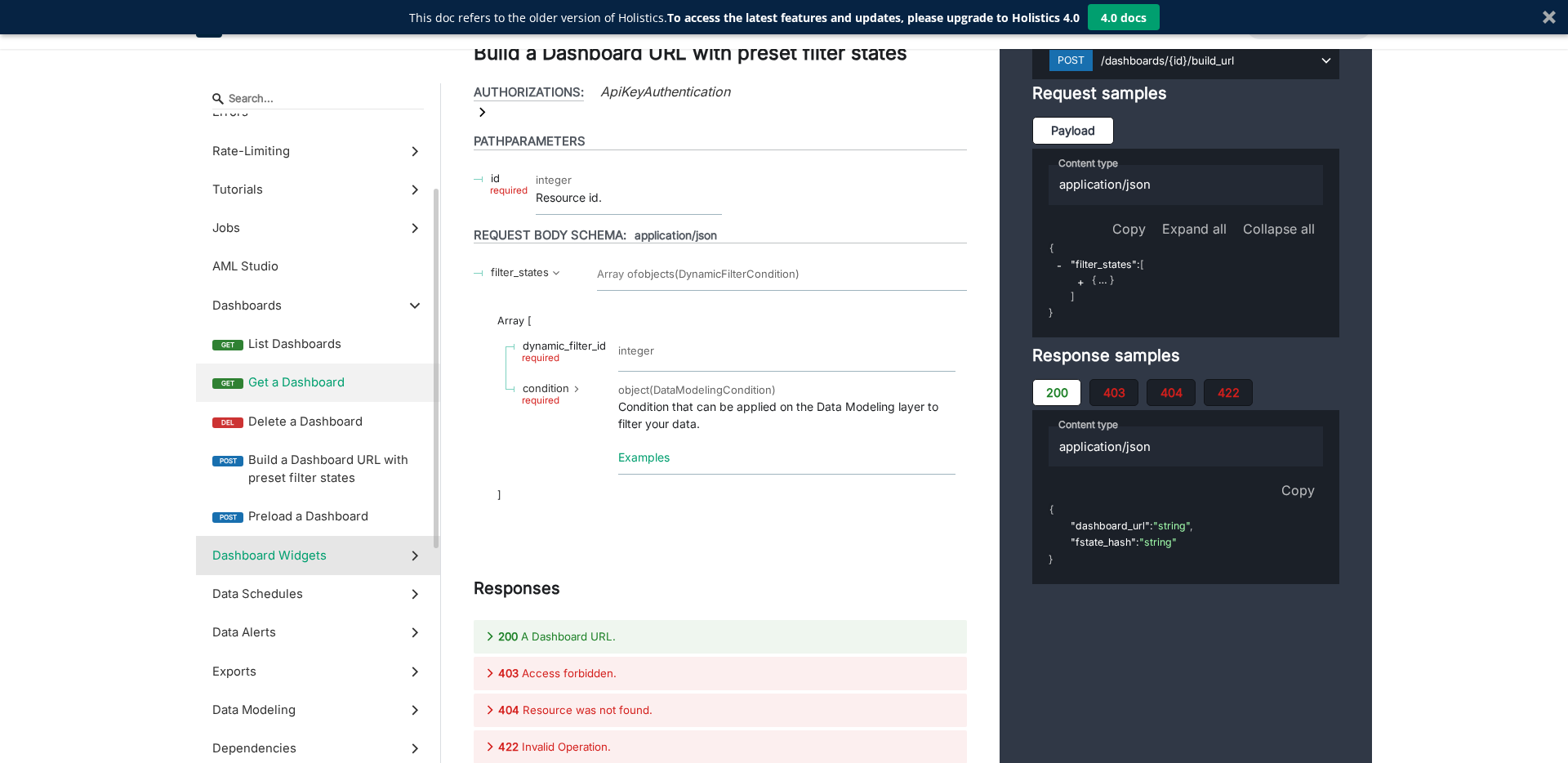
click at [416, 549] on icon at bounding box center [415, 555] width 18 height 18
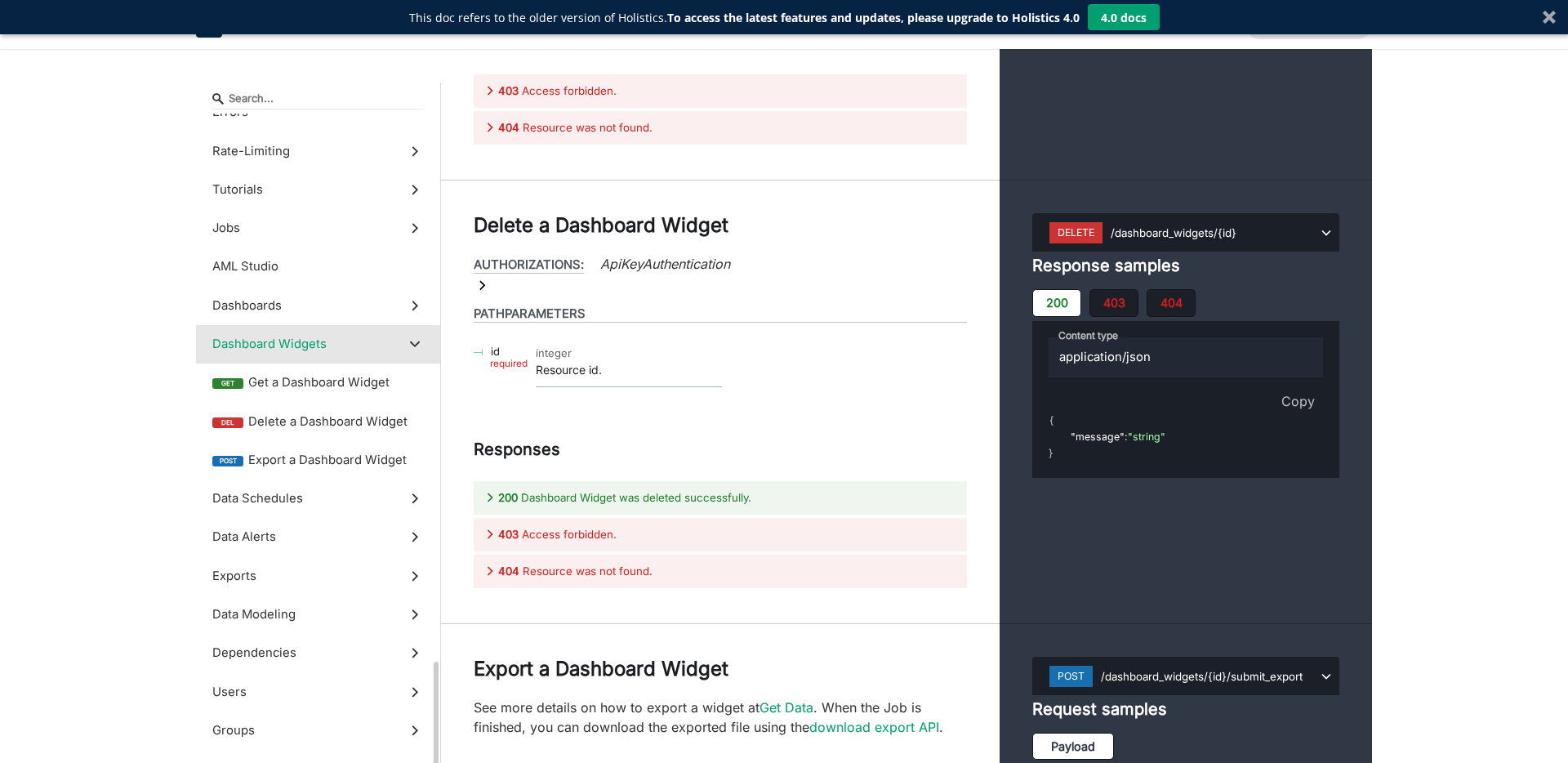
scroll to position [427, 0]
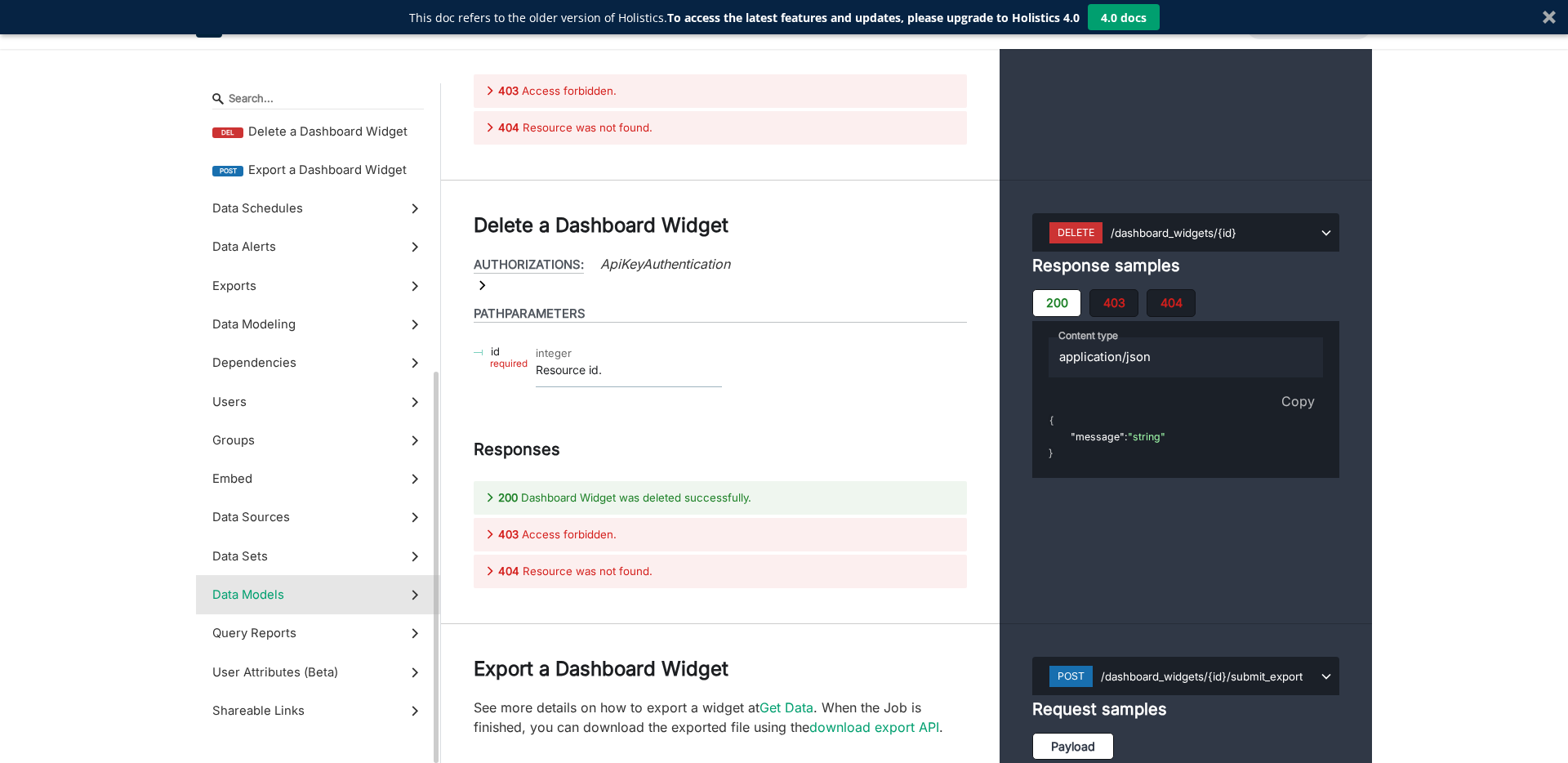
click at [405, 584] on label "Data Models" at bounding box center [318, 594] width 245 height 39
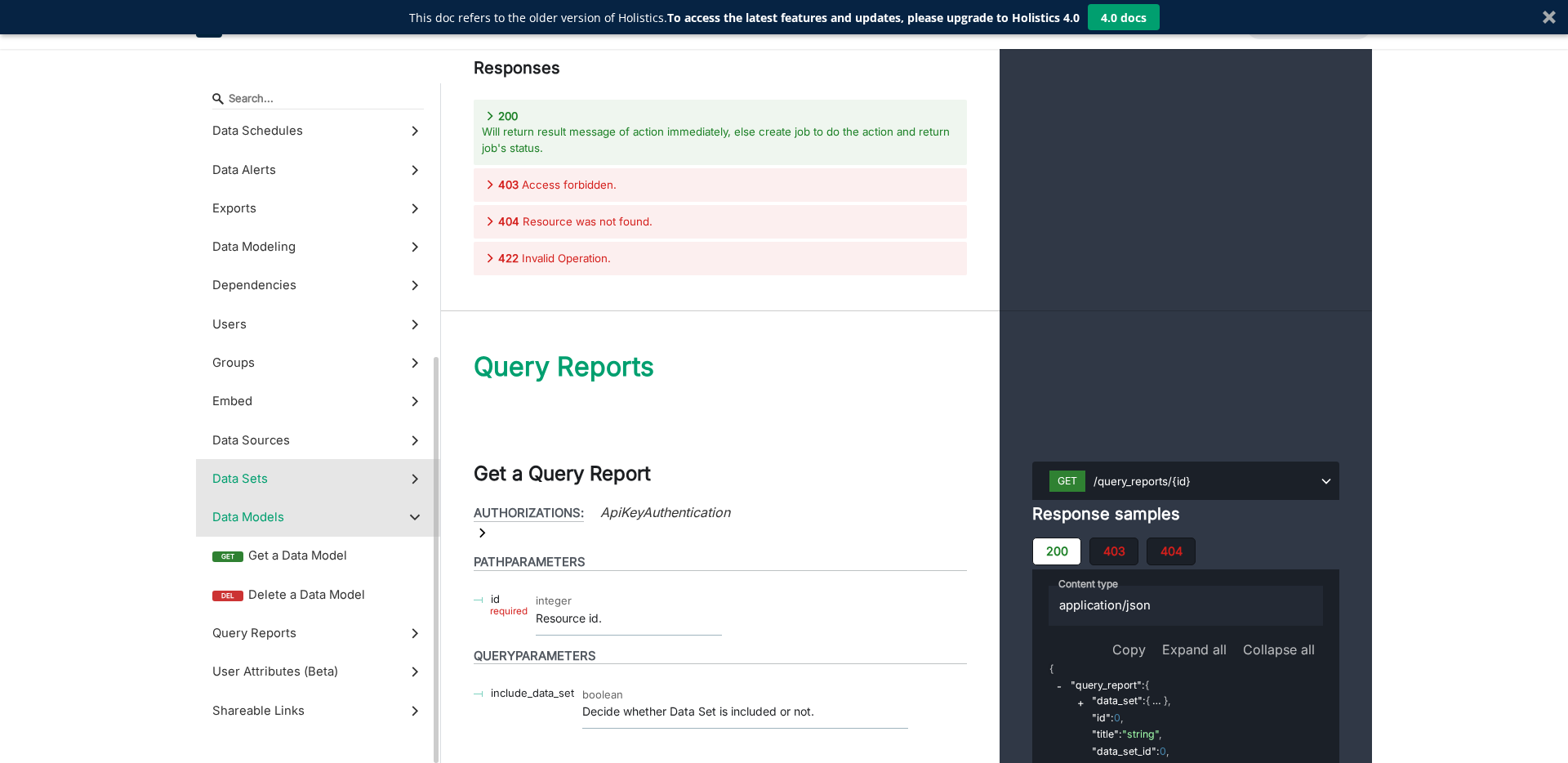
click at [396, 483] on label "Data Sets" at bounding box center [318, 477] width 245 height 39
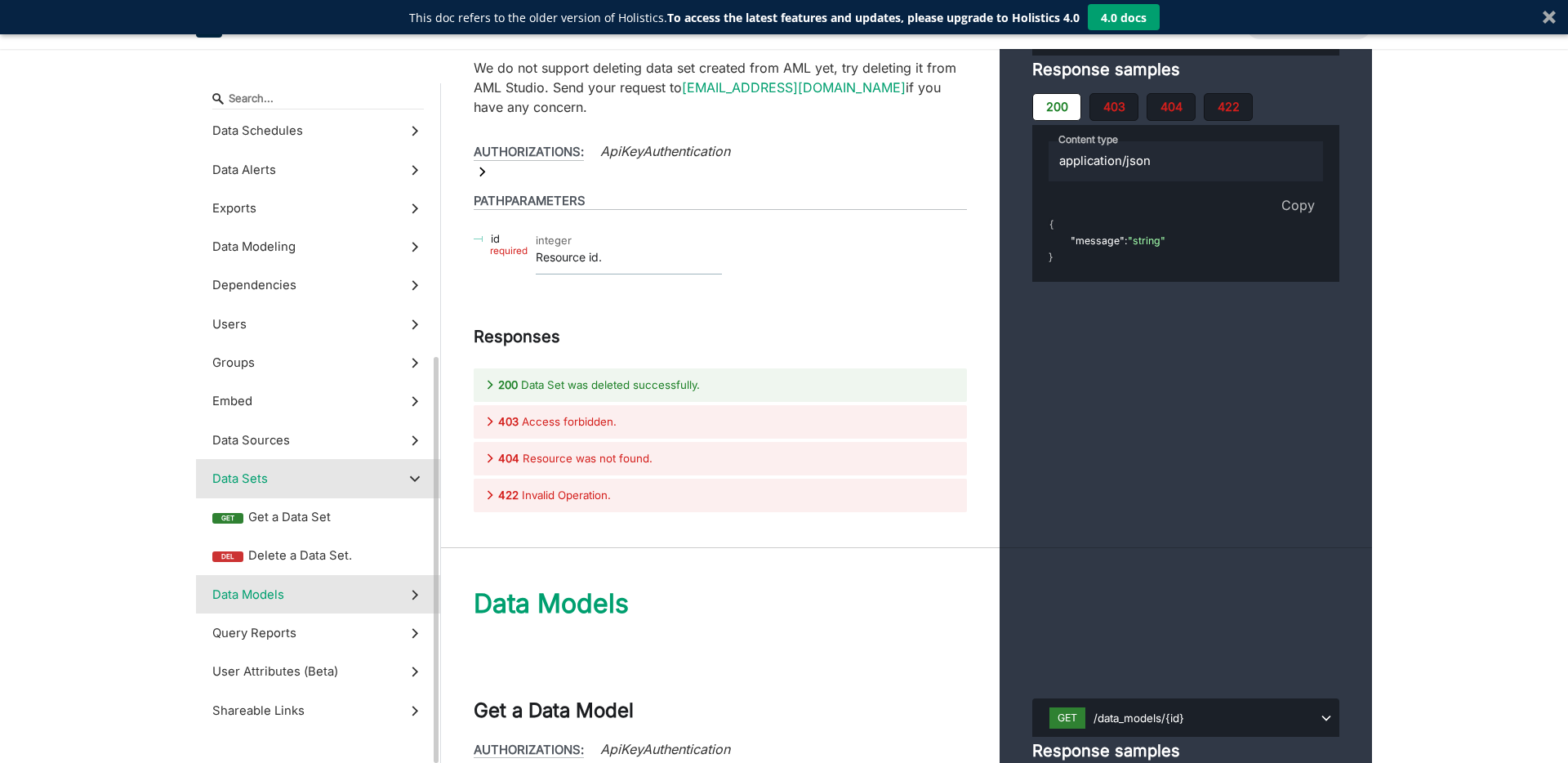
click at [319, 598] on label "Data Models" at bounding box center [318, 594] width 245 height 39
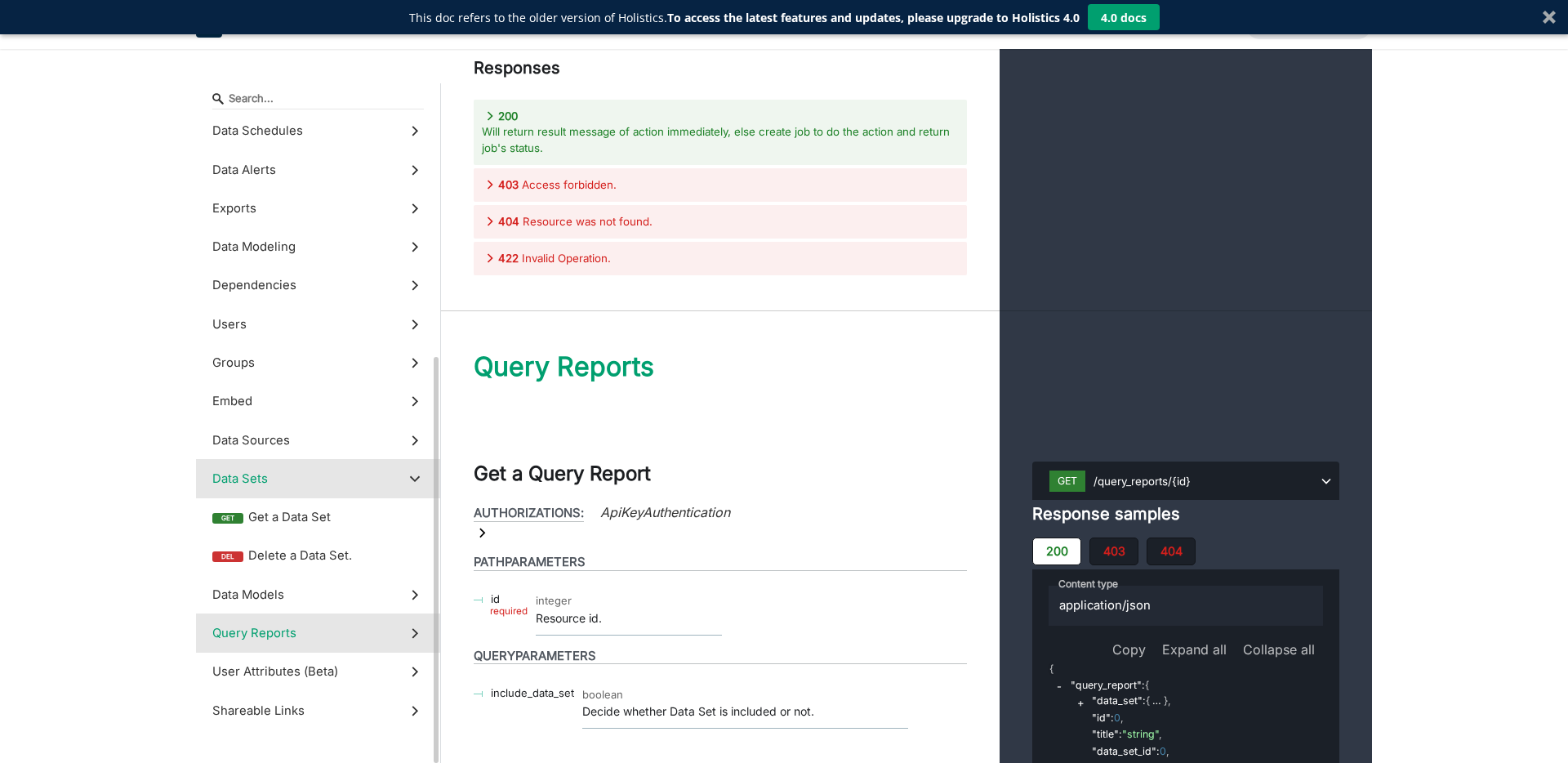
click at [319, 637] on label "Query Reports" at bounding box center [318, 633] width 245 height 39
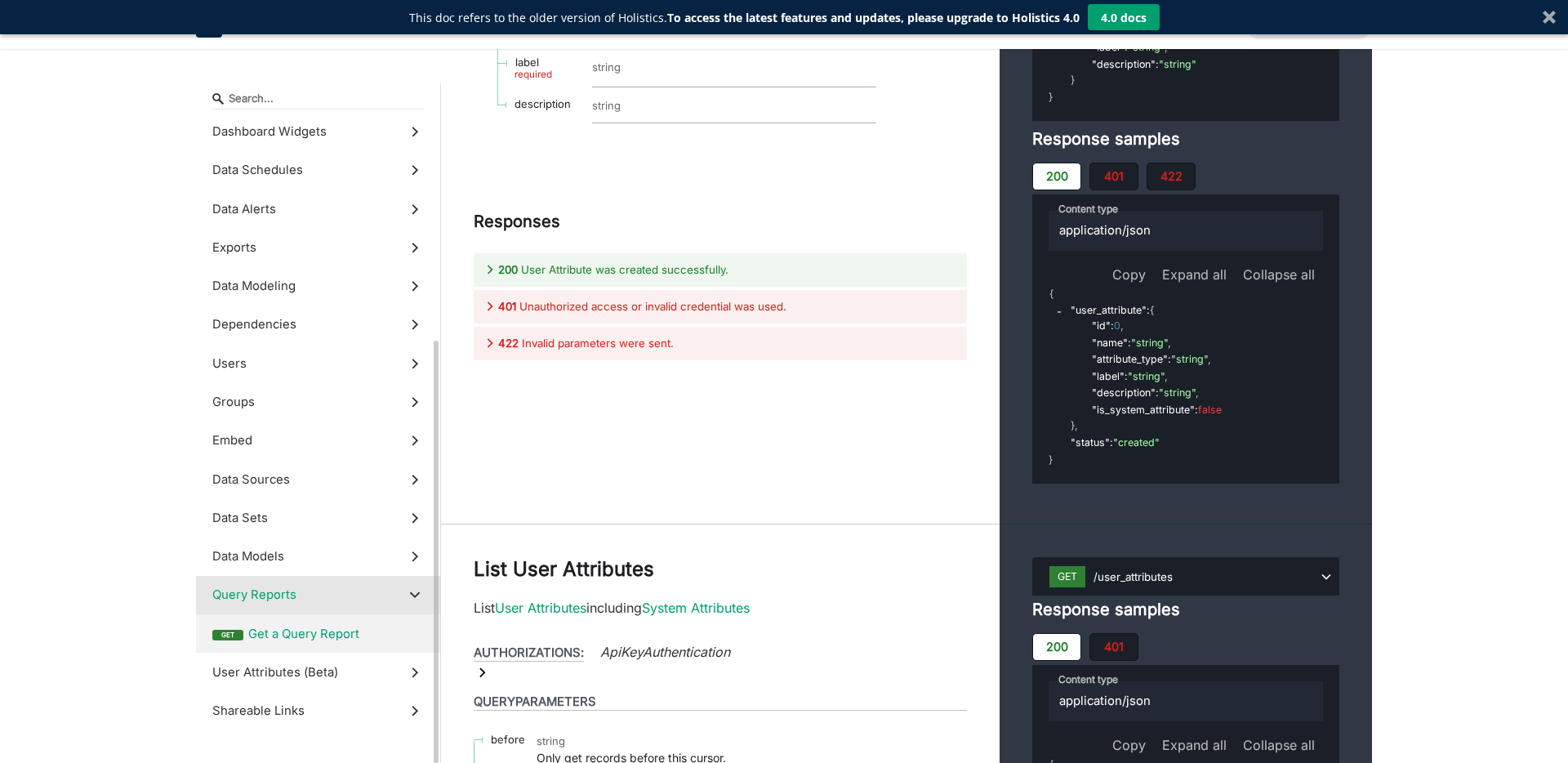
scroll to position [349, 0]
click at [347, 629] on span "Get a Query Report" at bounding box center [336, 633] width 176 height 18
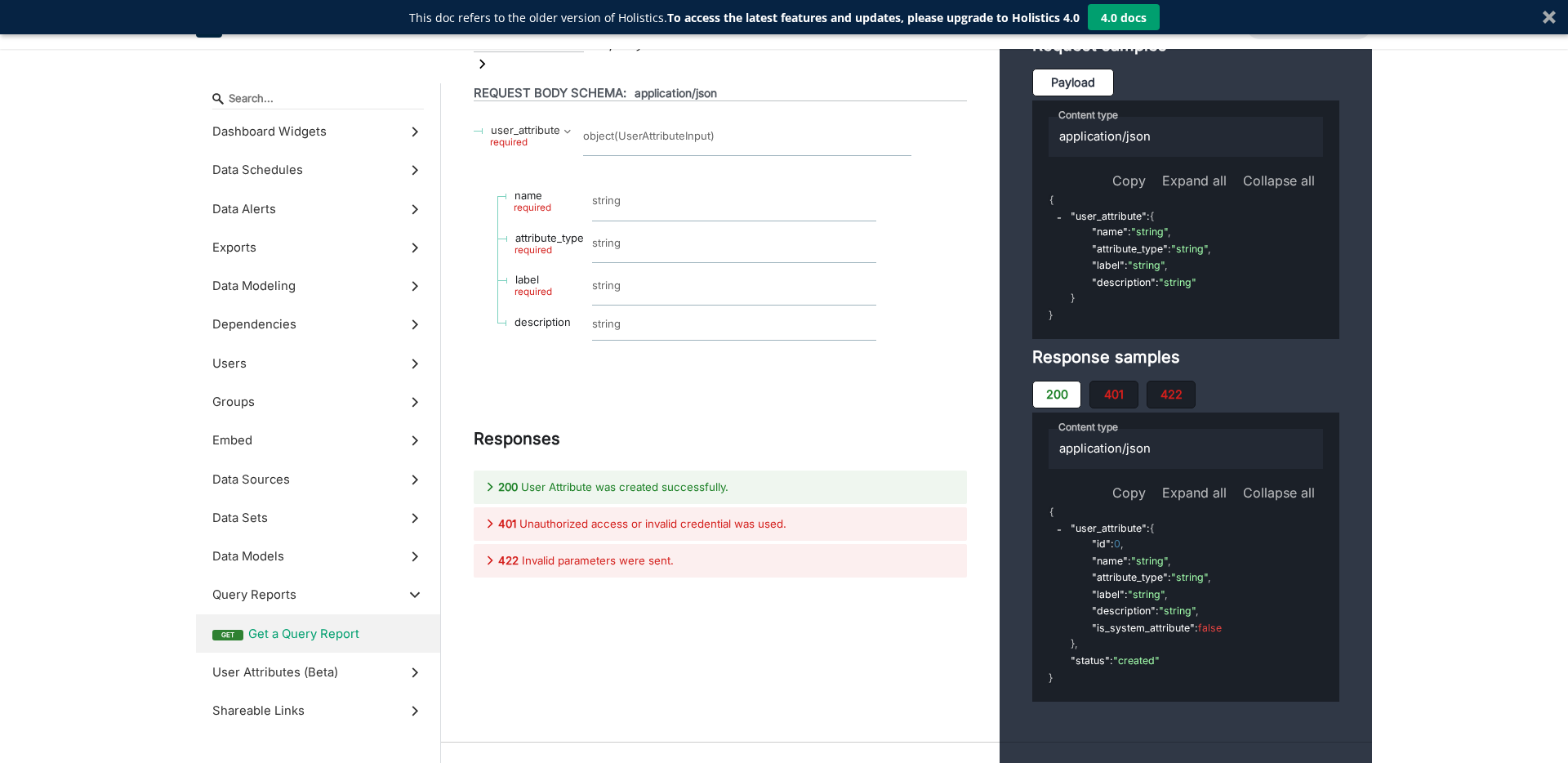
scroll to position [61274, 0]
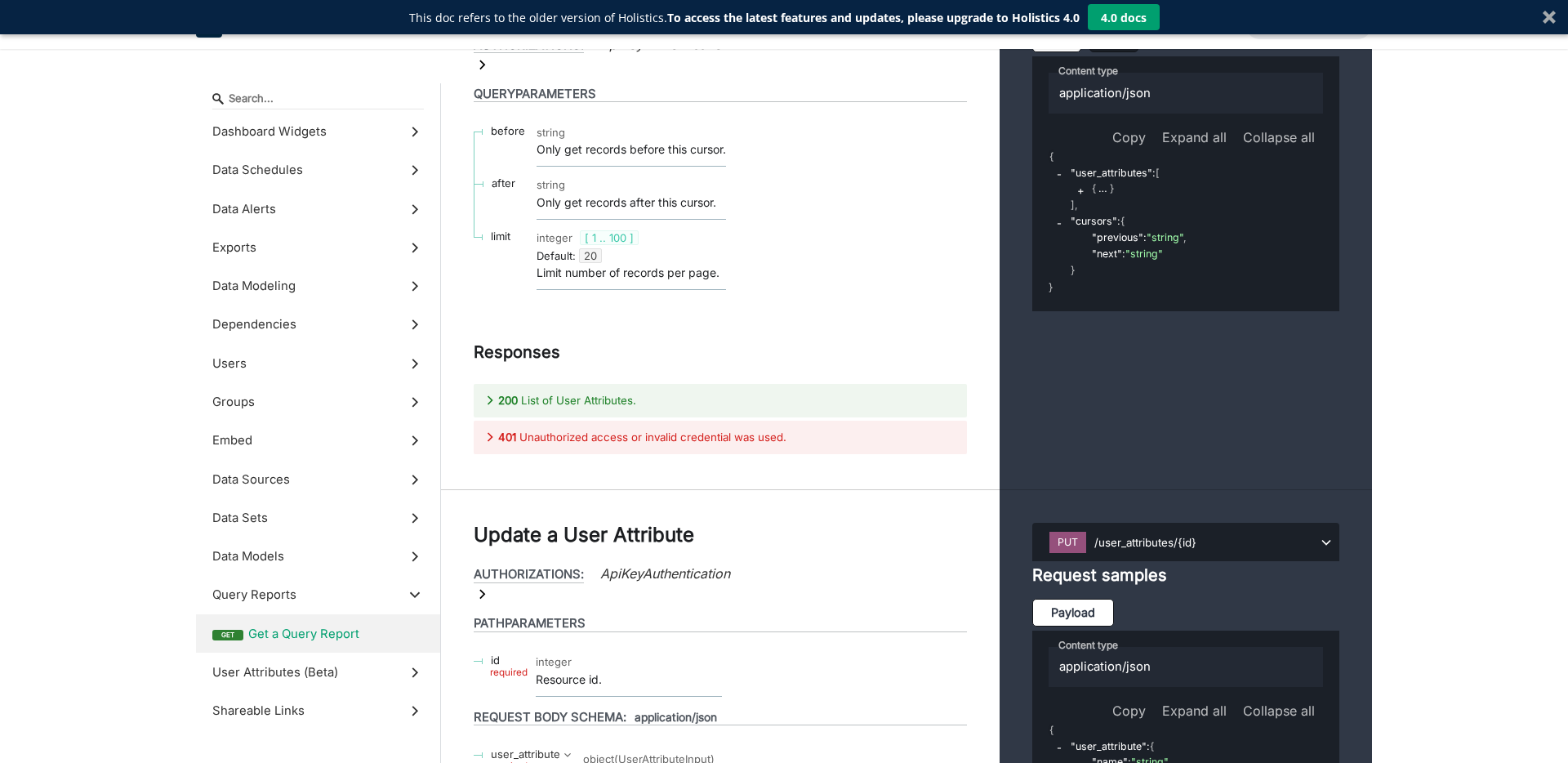
scroll to position [62728, 0]
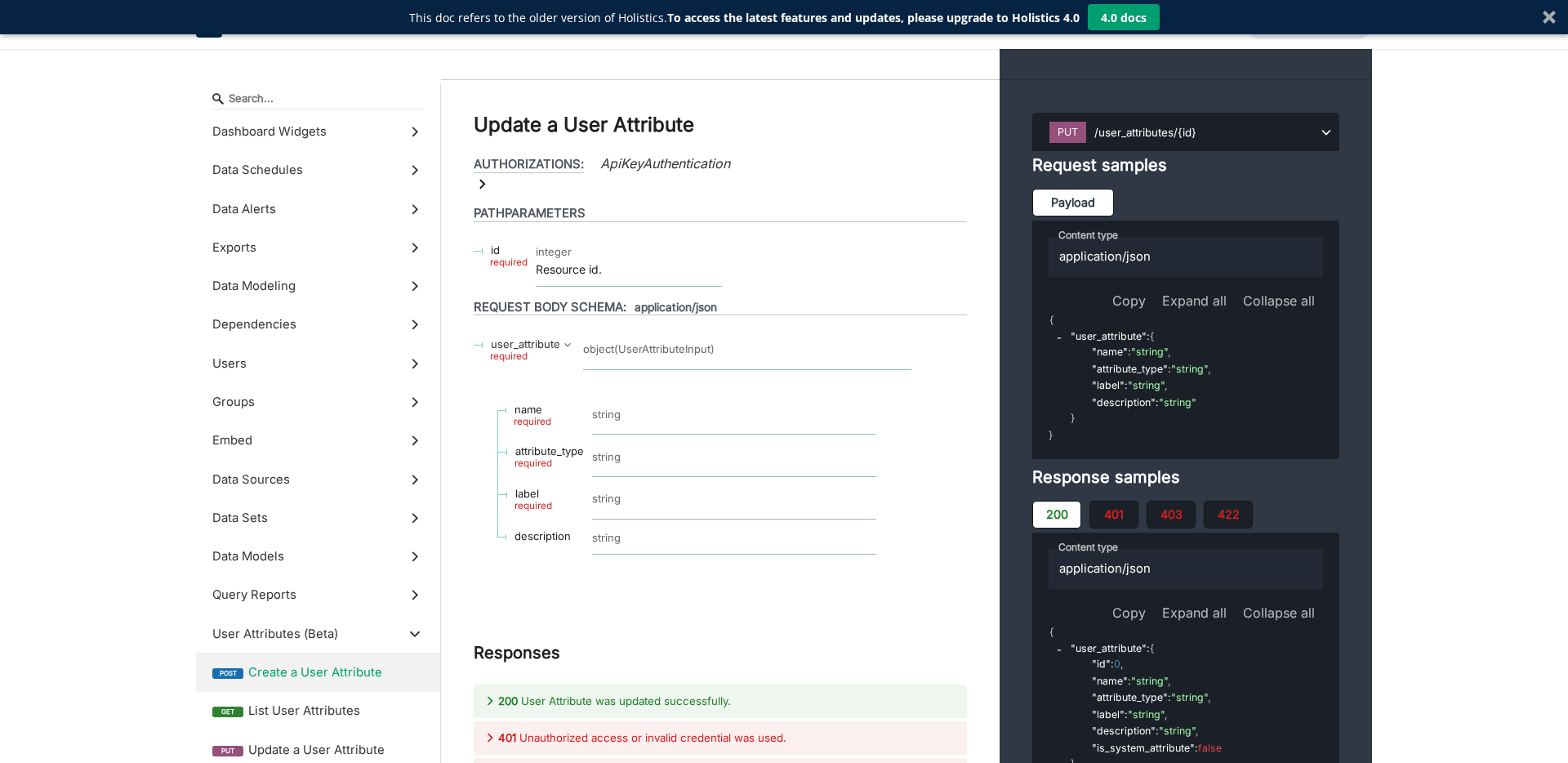
scroll to position [62935, 0]
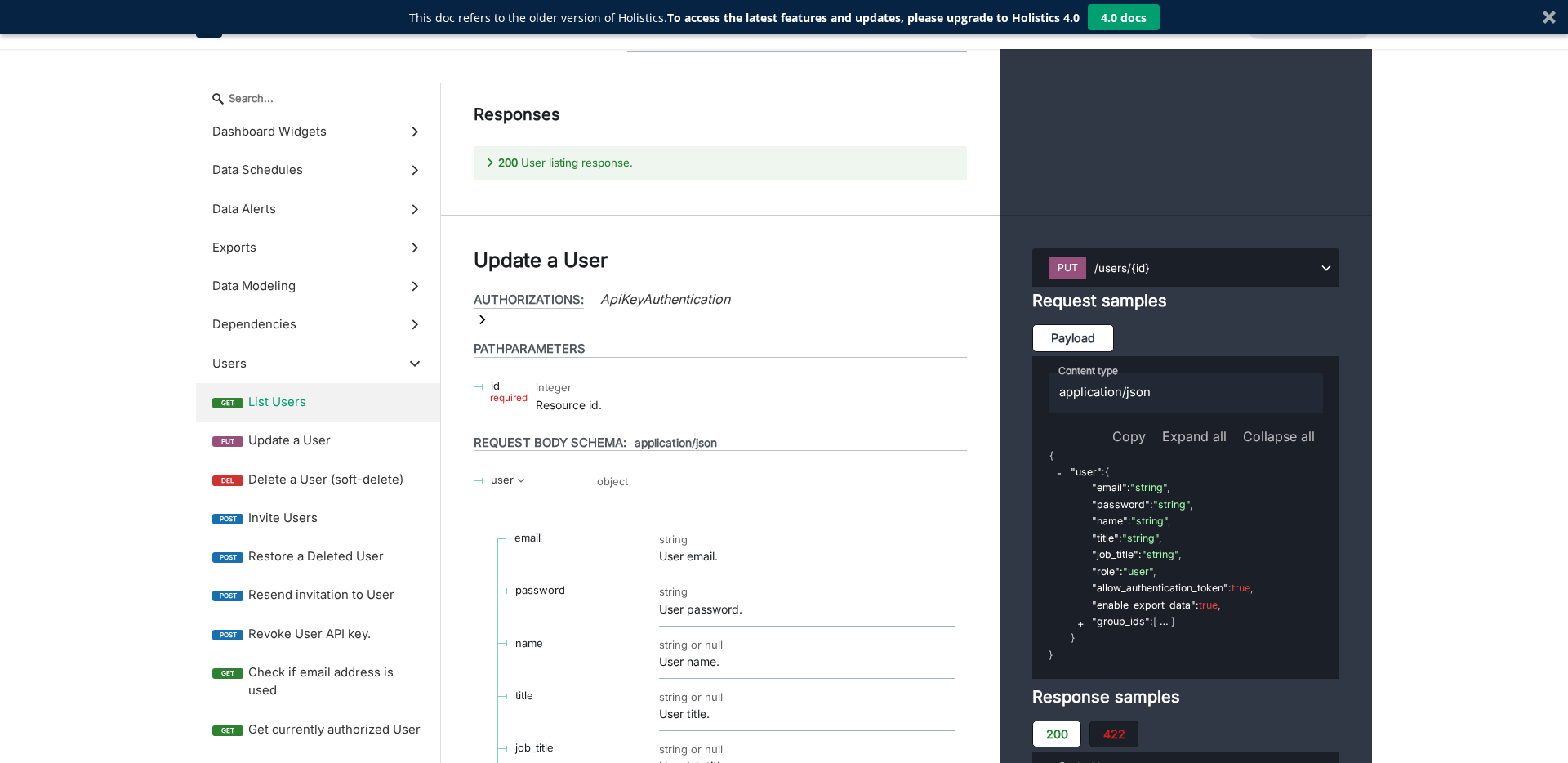
scroll to position [44220, 0]
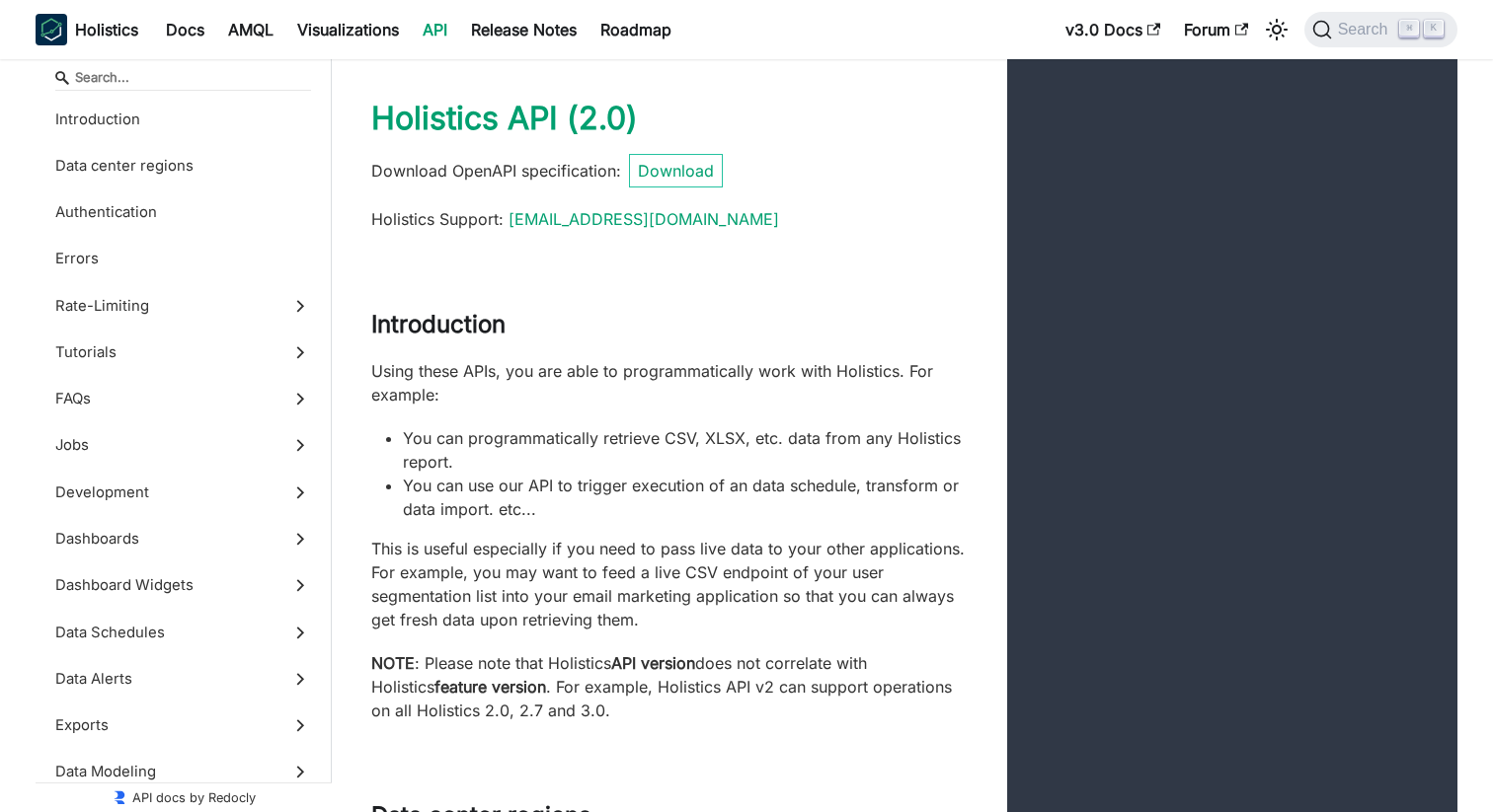
click at [1098, 24] on link "v3.0 Docs" at bounding box center [1112, 30] width 118 height 32
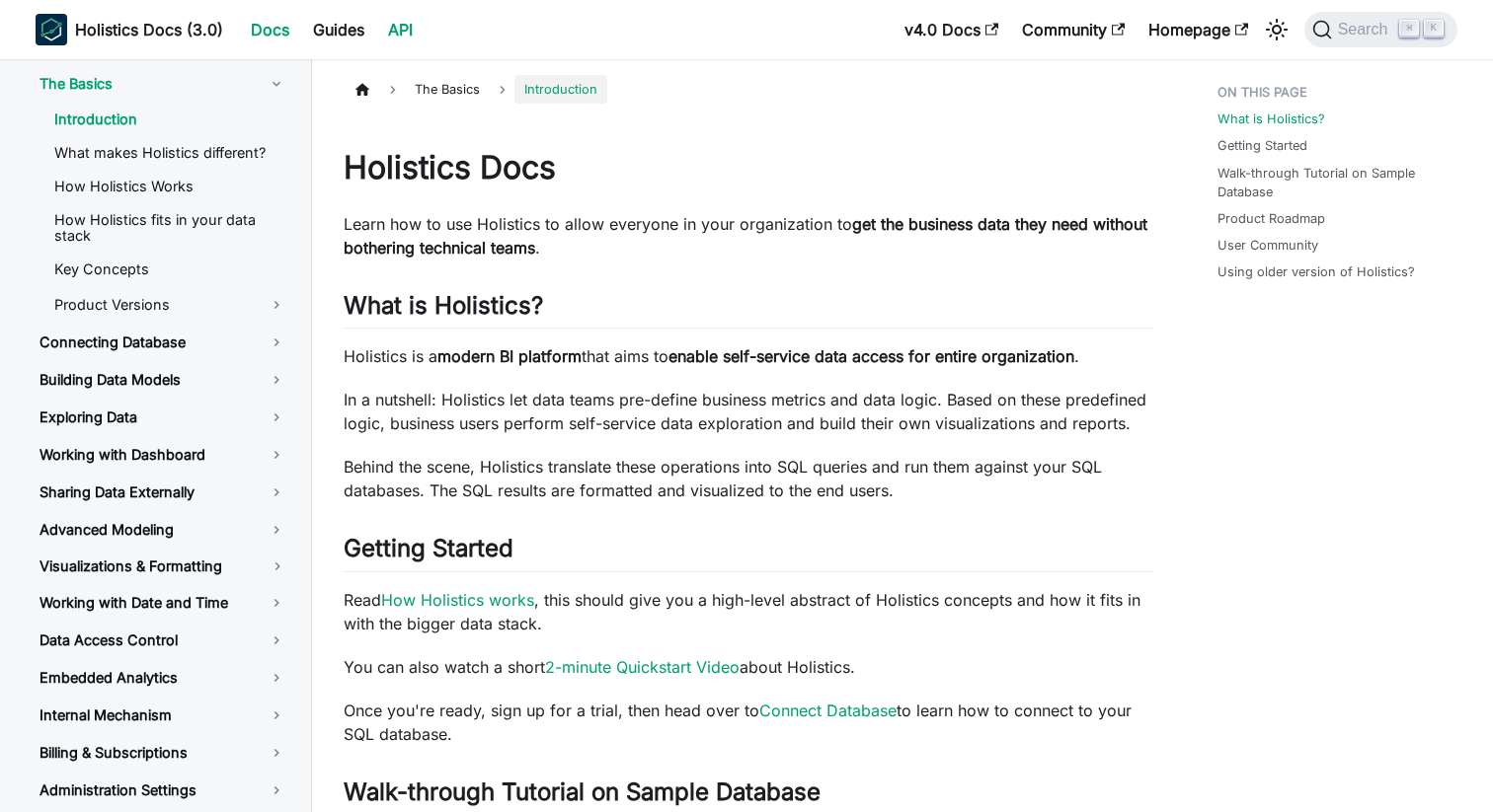
click at [403, 34] on link "API" at bounding box center [400, 30] width 49 height 32
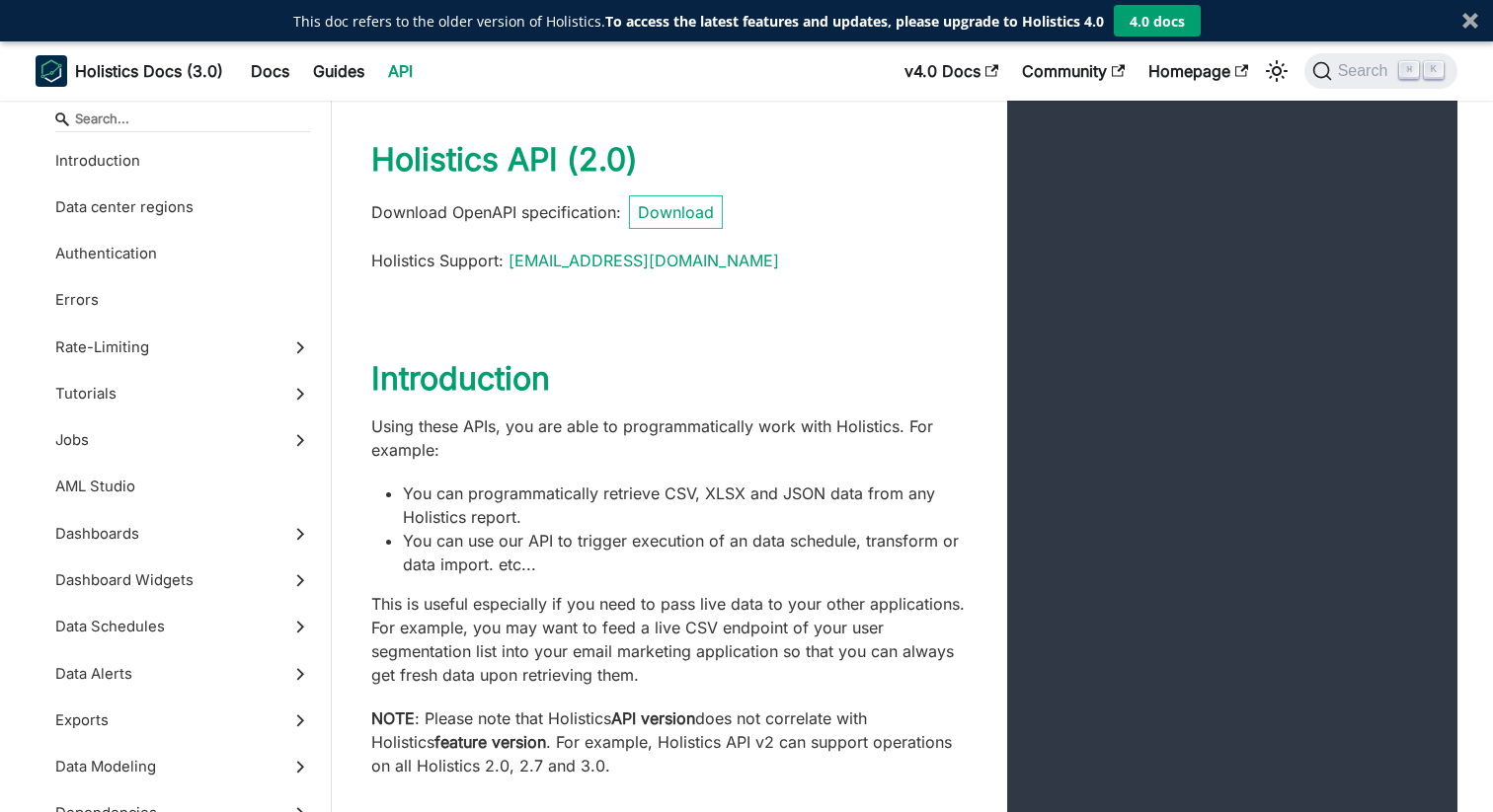
click at [771, 290] on div "Holistics API ( 2.0 ) Download OpenAPI specification : Download Holistics Suppo…" at bounding box center [894, 206] width 1126 height 211
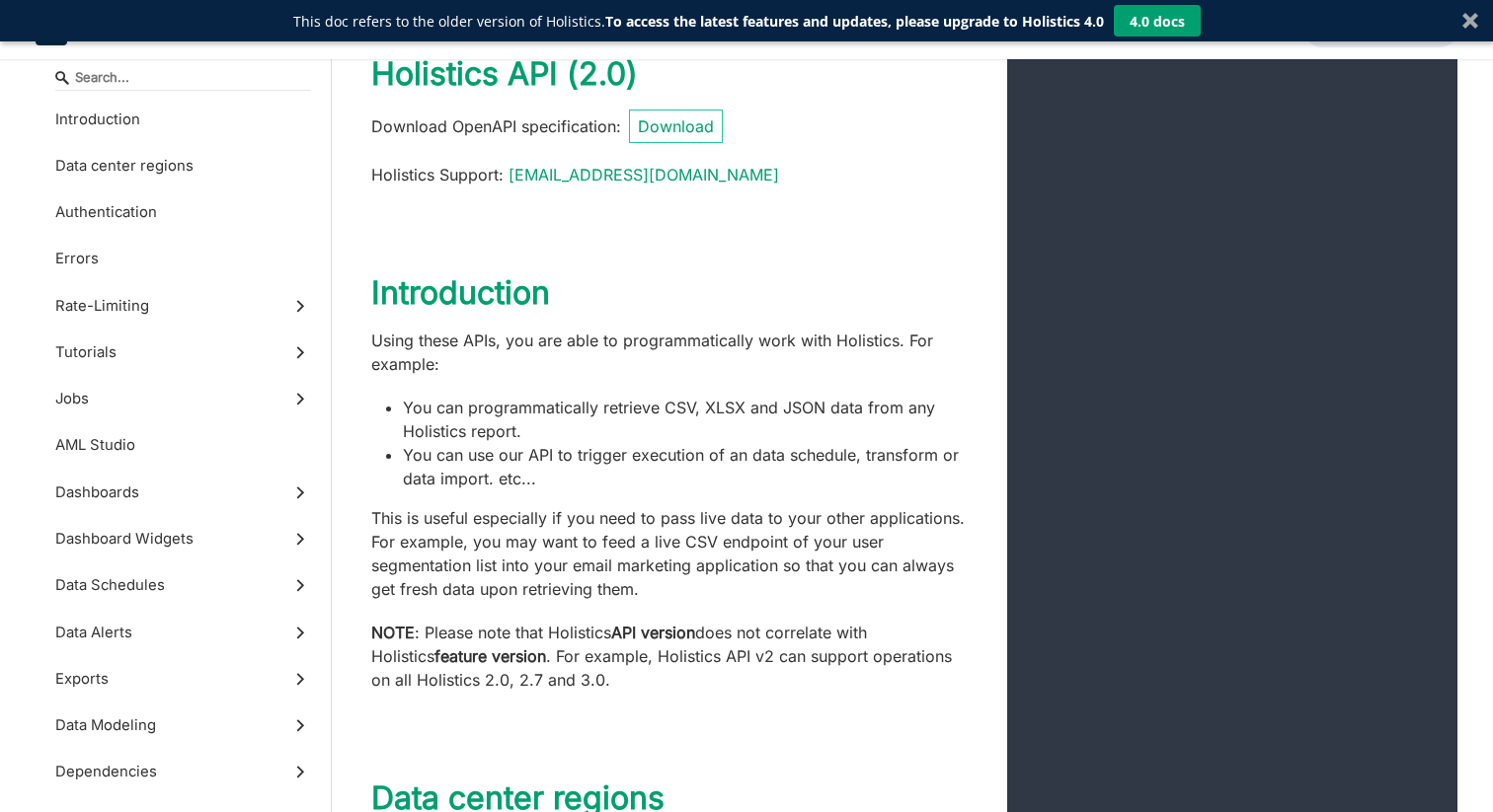
scroll to position [93, 0]
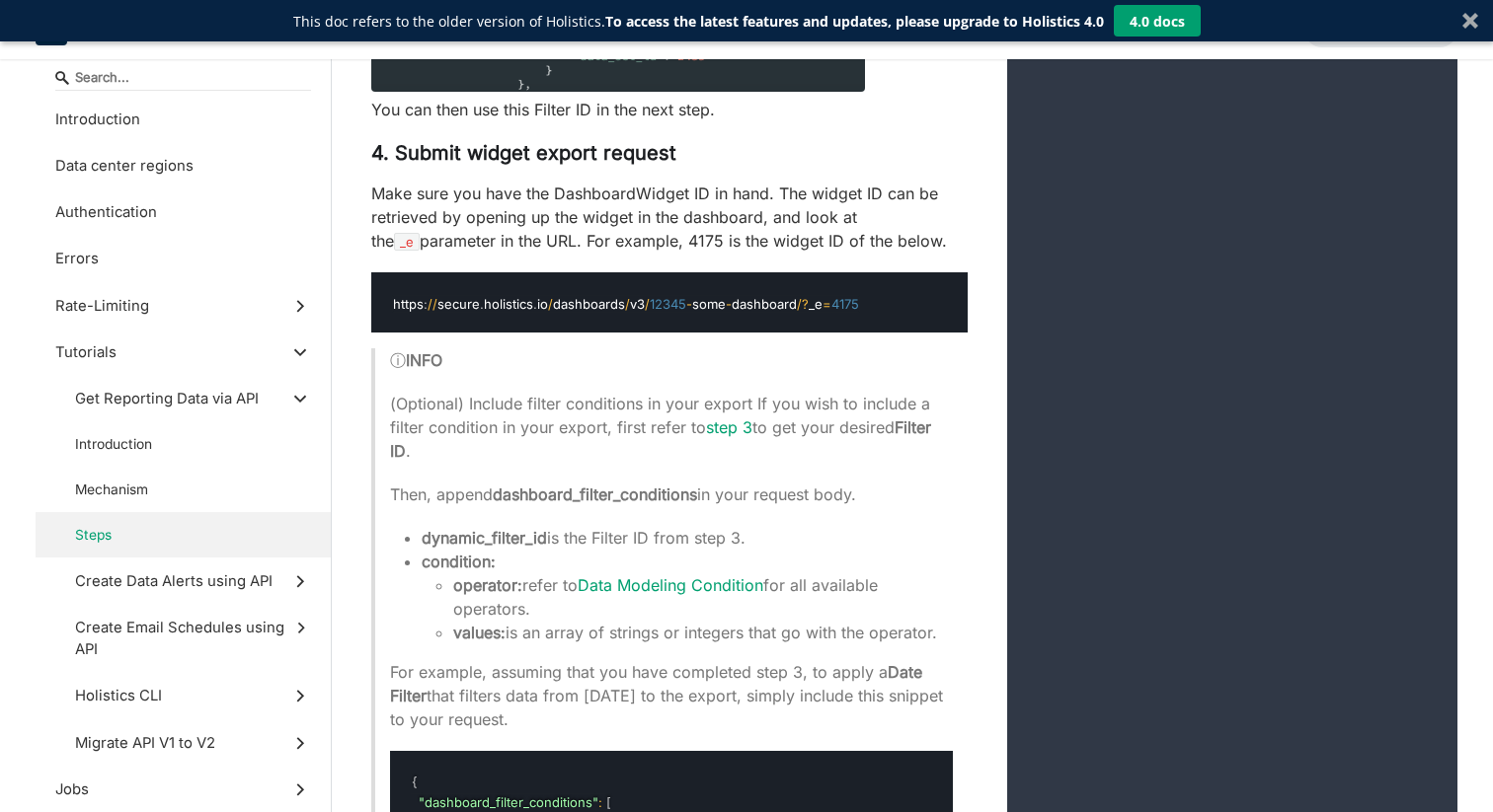
scroll to position [14947, 0]
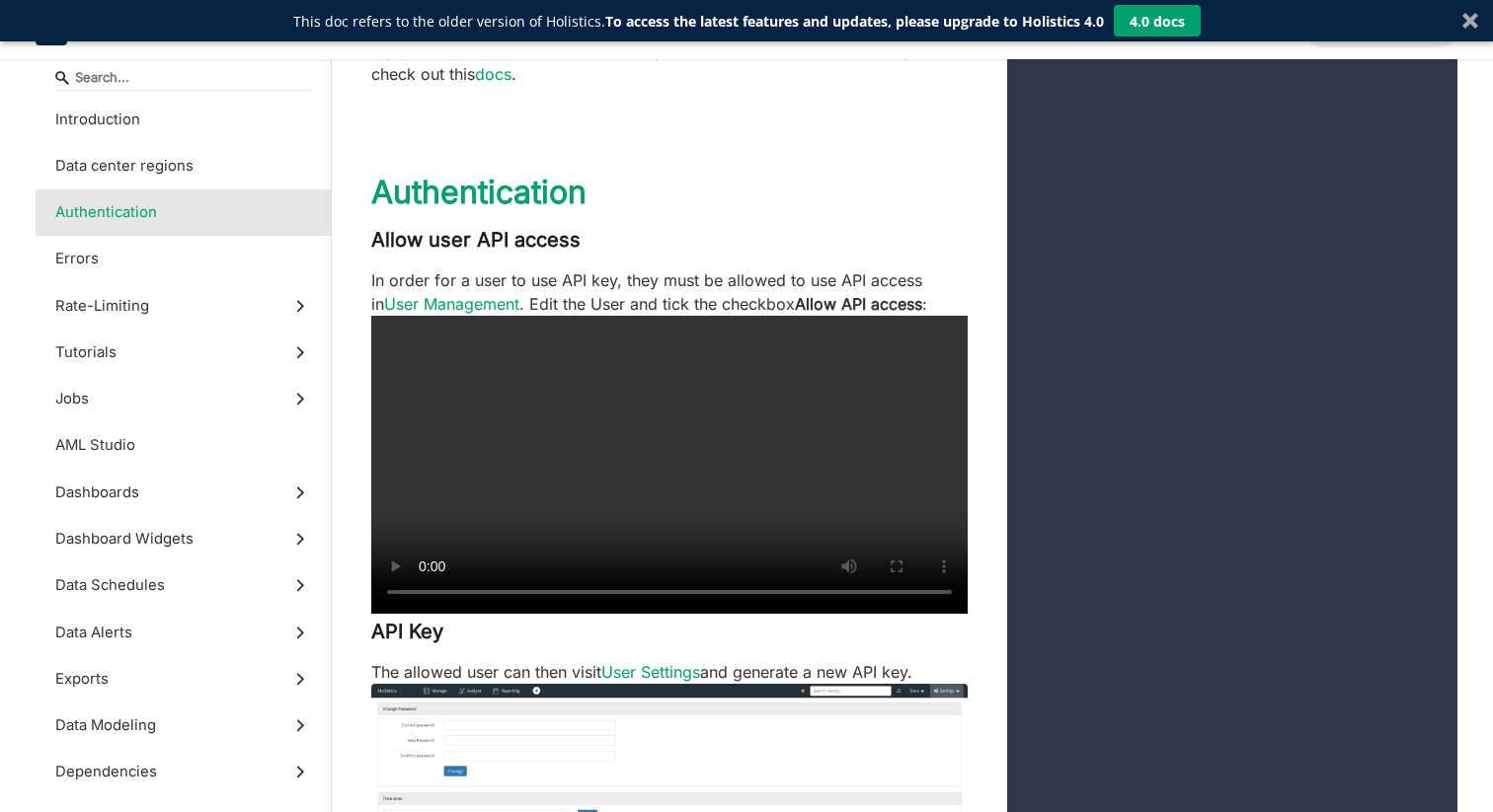
scroll to position [400, 0]
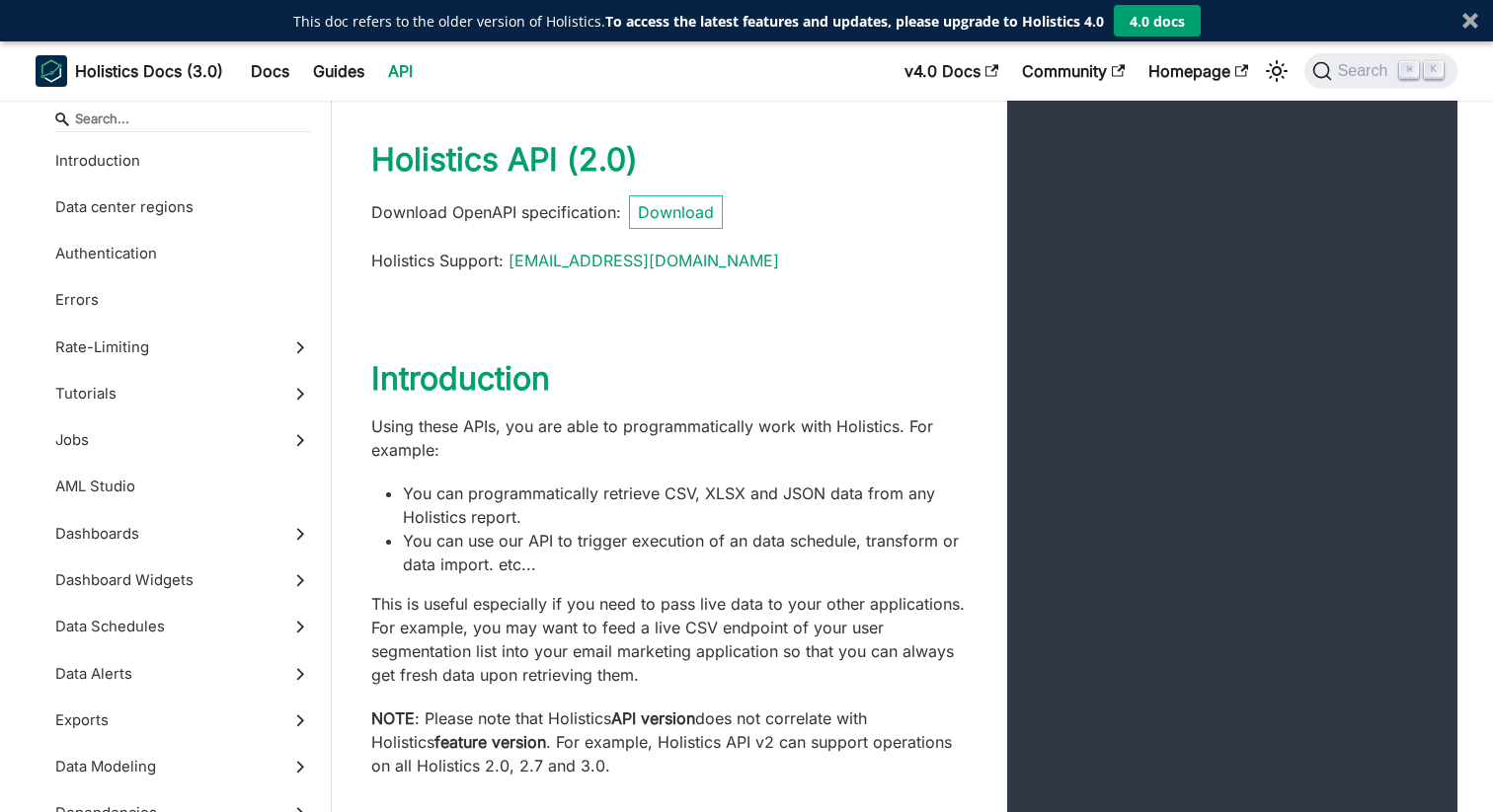
click at [403, 68] on link "API" at bounding box center [400, 71] width 49 height 32
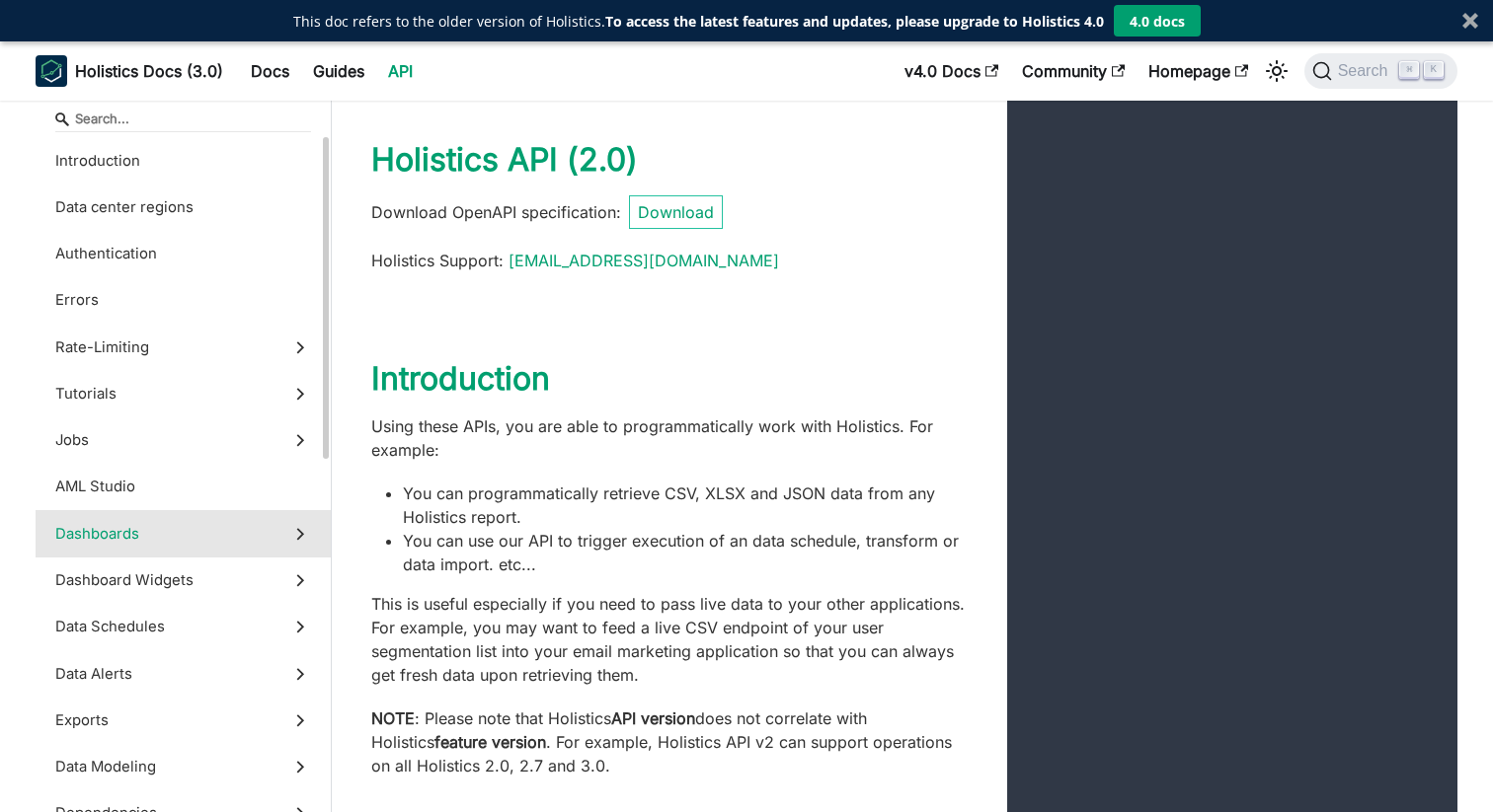
click at [181, 527] on label "Dashboards" at bounding box center [184, 533] width 296 height 47
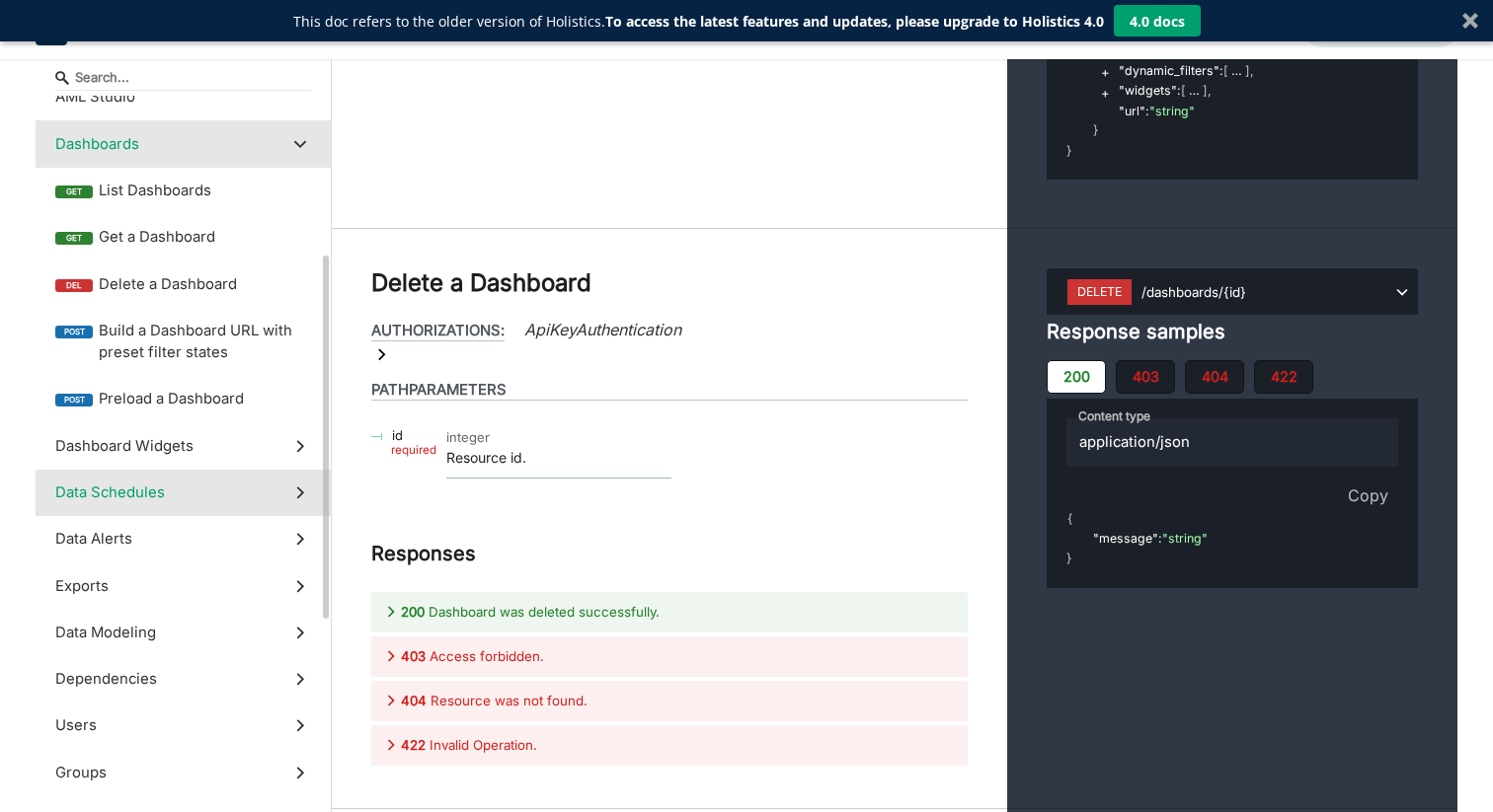
scroll to position [411, 0]
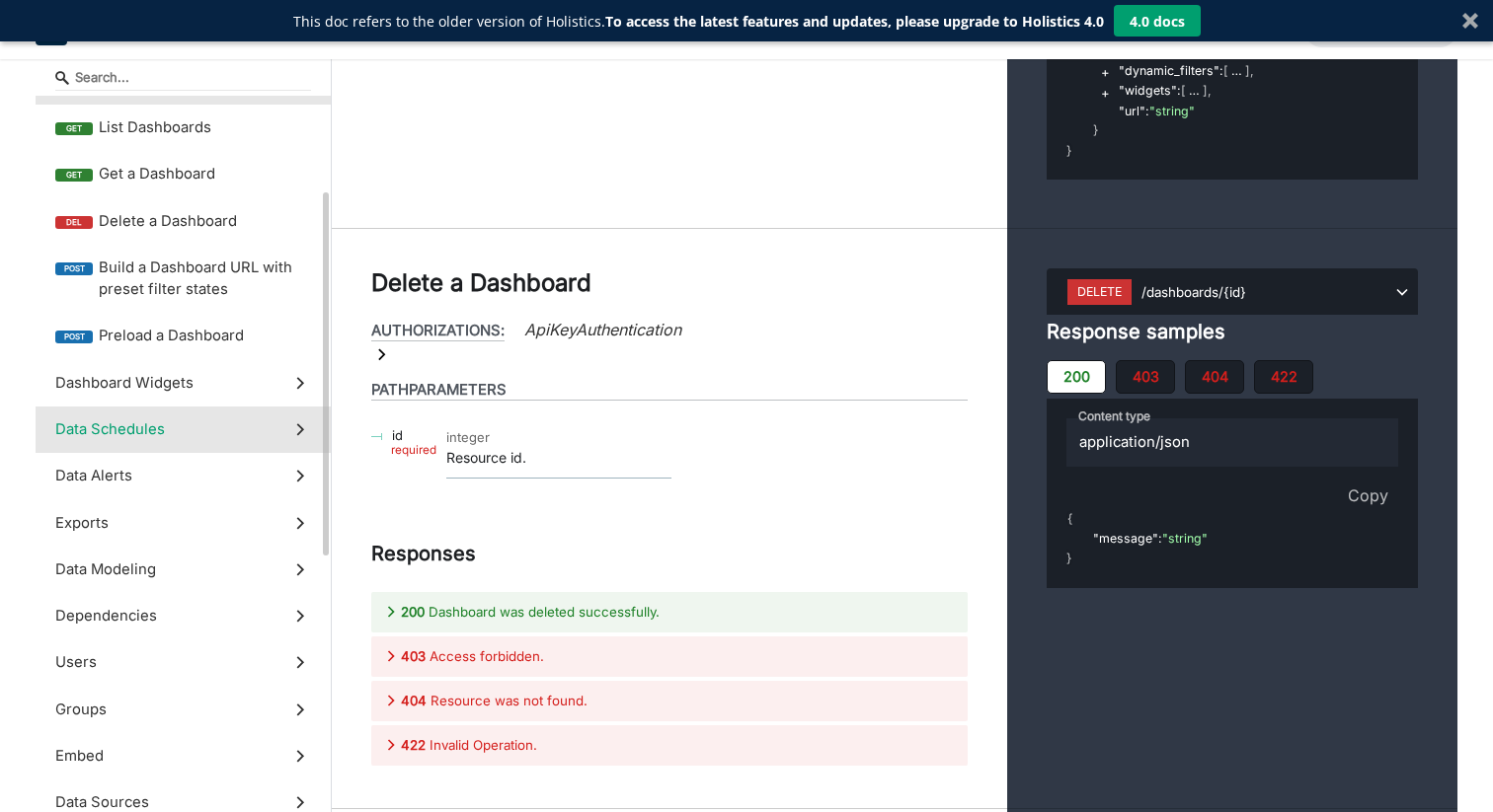
click at [215, 575] on label "Data Modeling" at bounding box center [184, 568] width 296 height 47
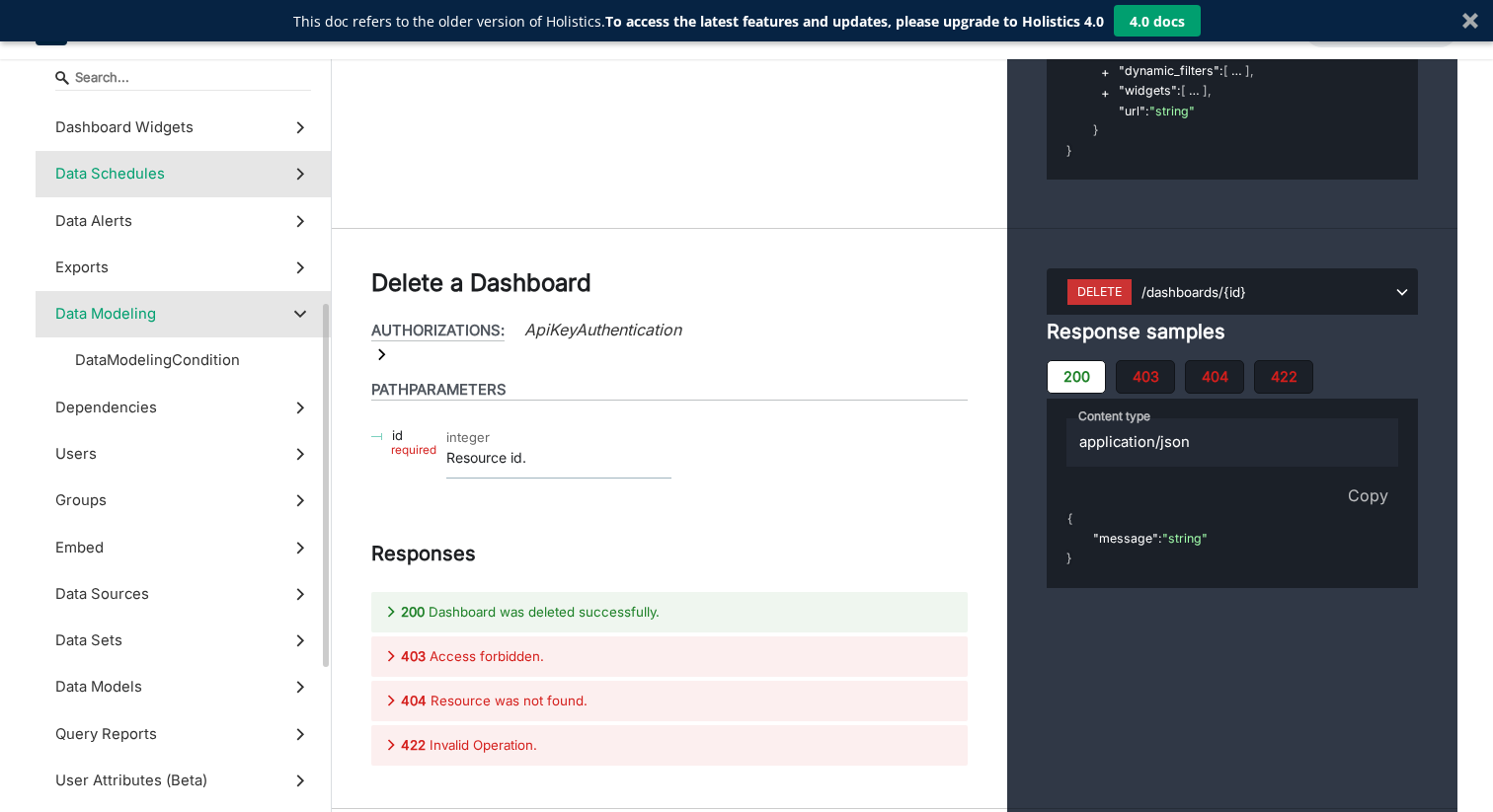
scroll to position [50574, 0]
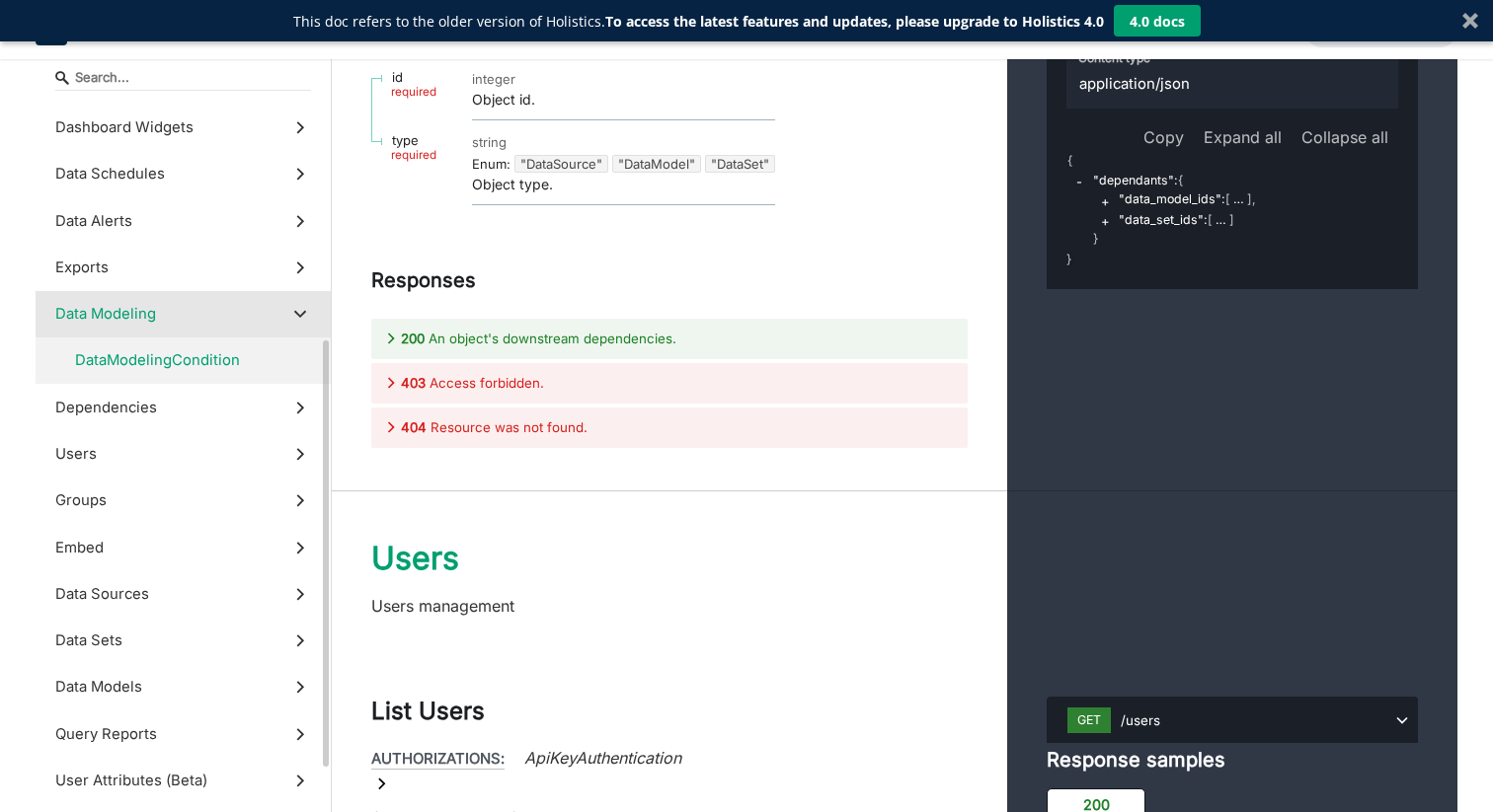
click at [211, 357] on span "DataModelingCondition" at bounding box center [158, 360] width 165 height 22
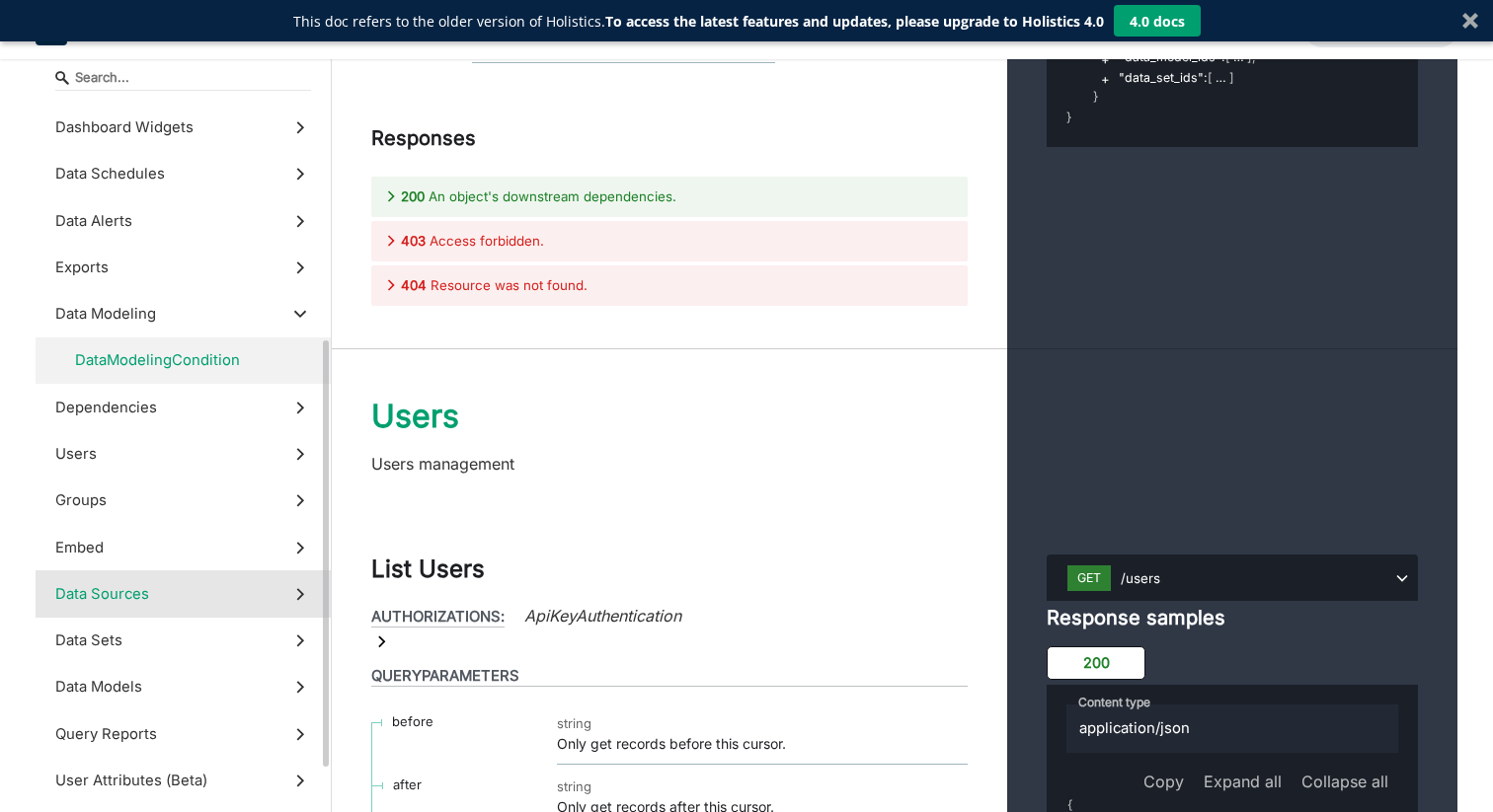
scroll to position [490, 0]
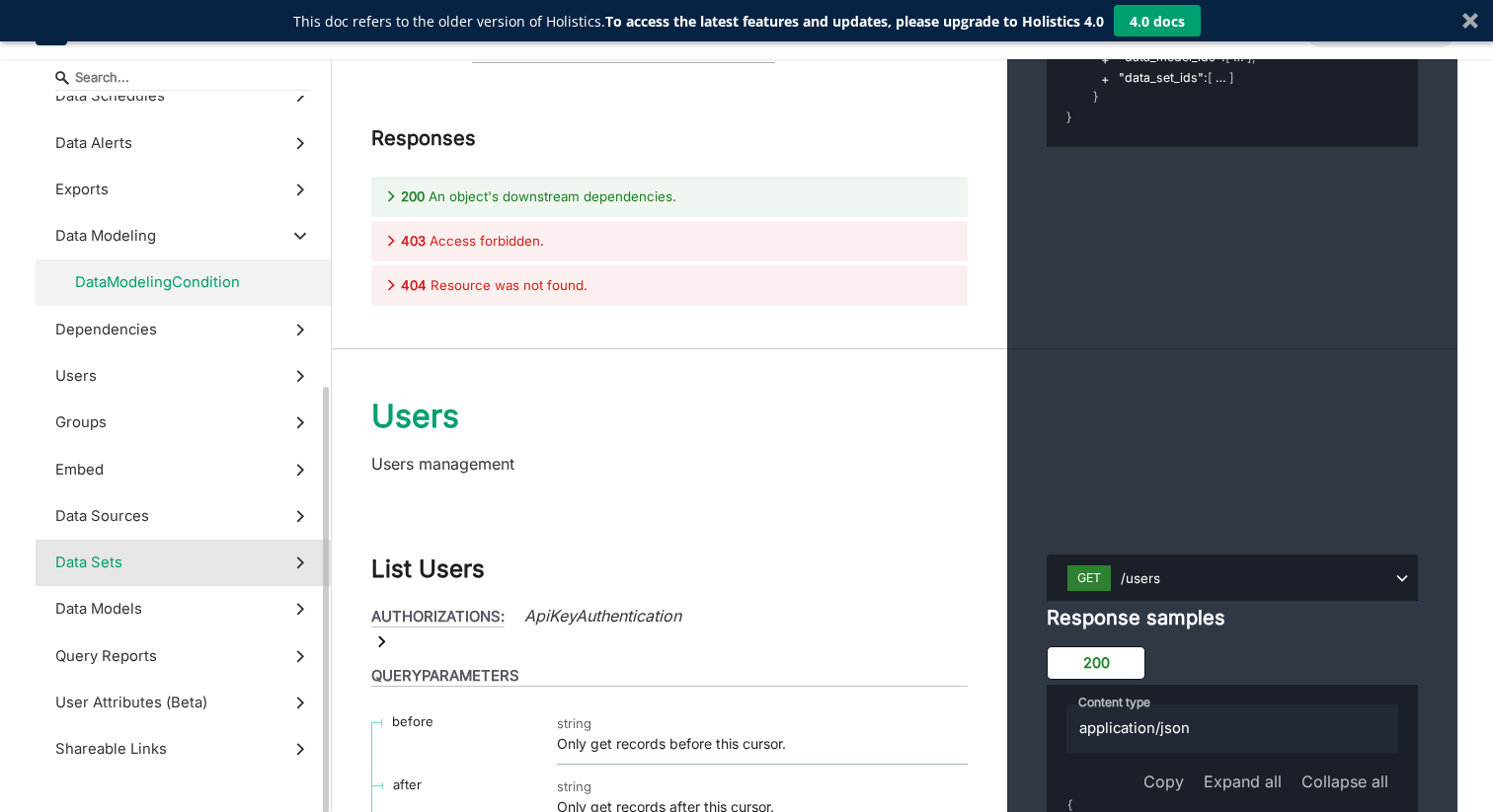
click at [158, 560] on label "Data Sets" at bounding box center [184, 562] width 296 height 47
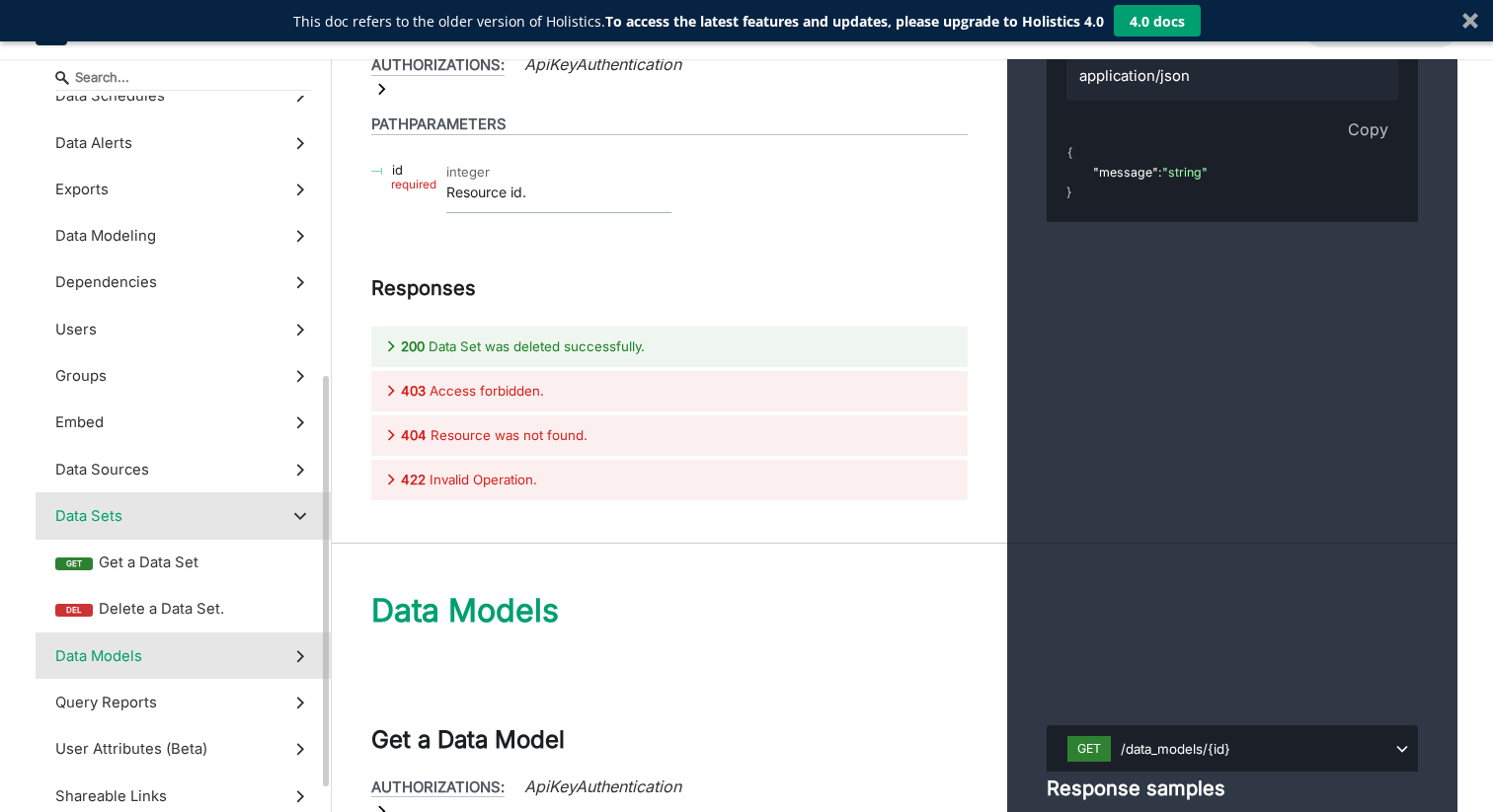
click at [154, 660] on label "Data Models" at bounding box center [184, 655] width 296 height 47
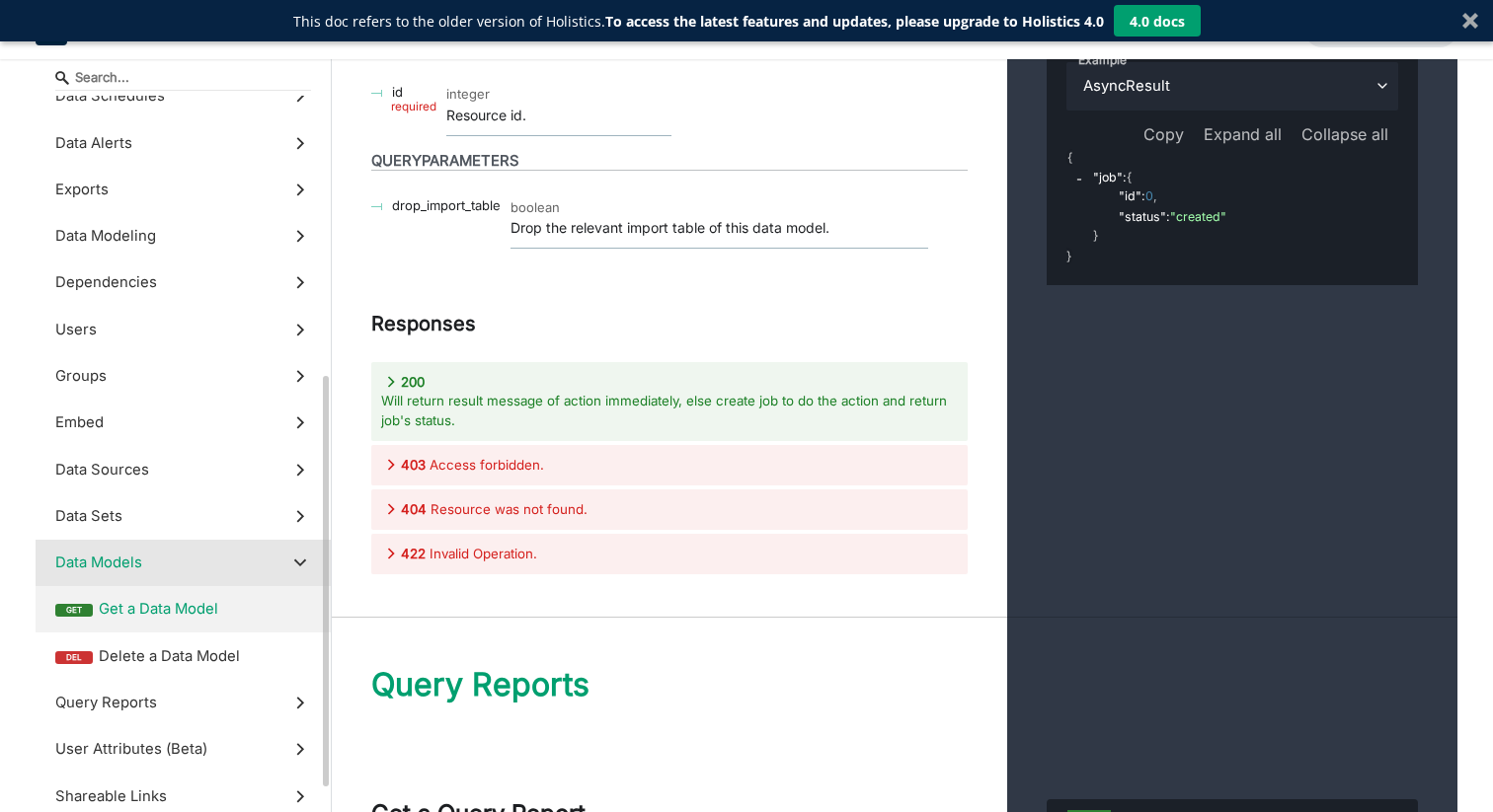
click at [158, 615] on span "Get a Data Model" at bounding box center [205, 609] width 212 height 22
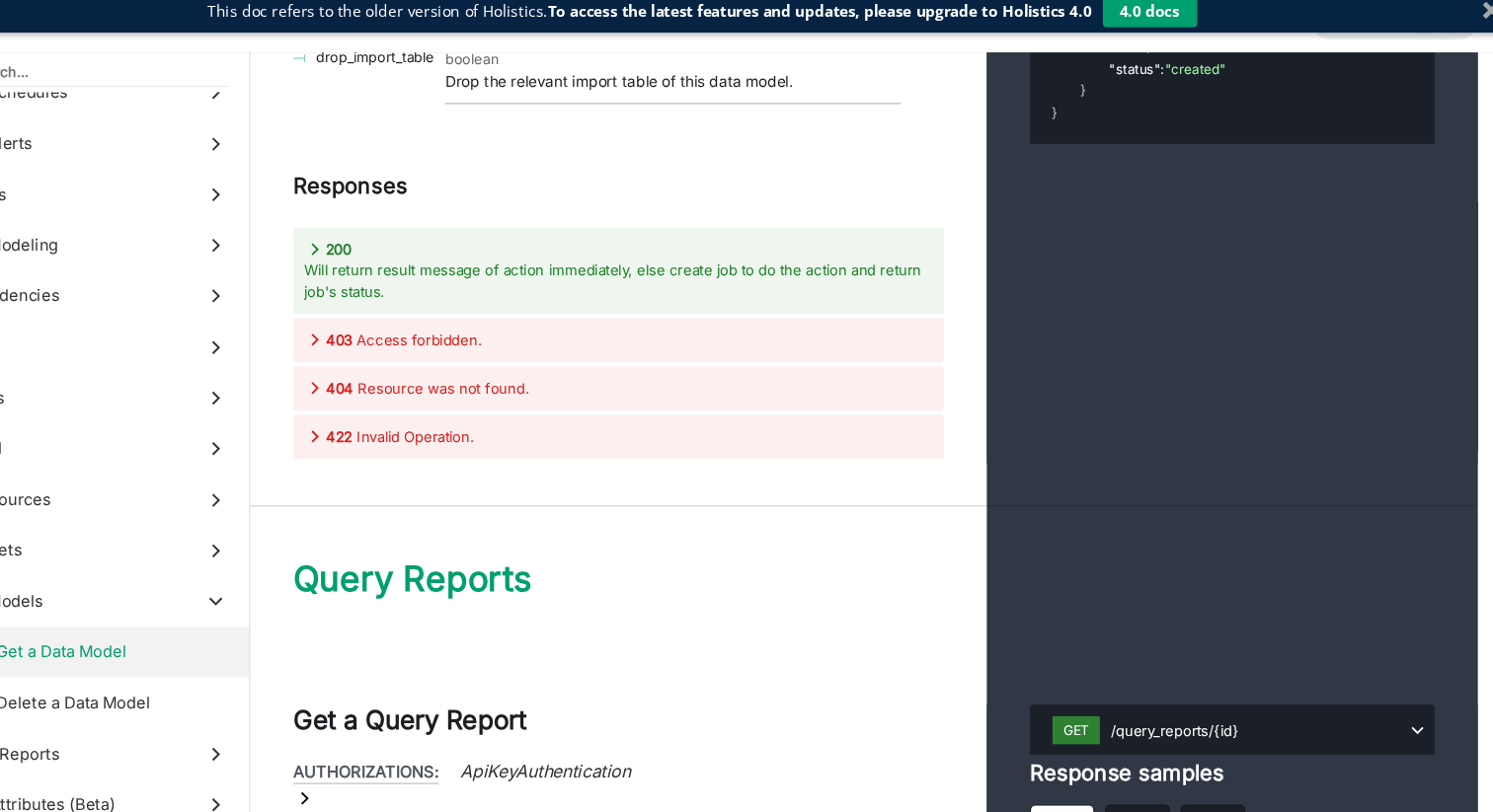
drag, startPoint x: 1212, startPoint y: 127, endPoint x: 1247, endPoint y: 127, distance: 35.0
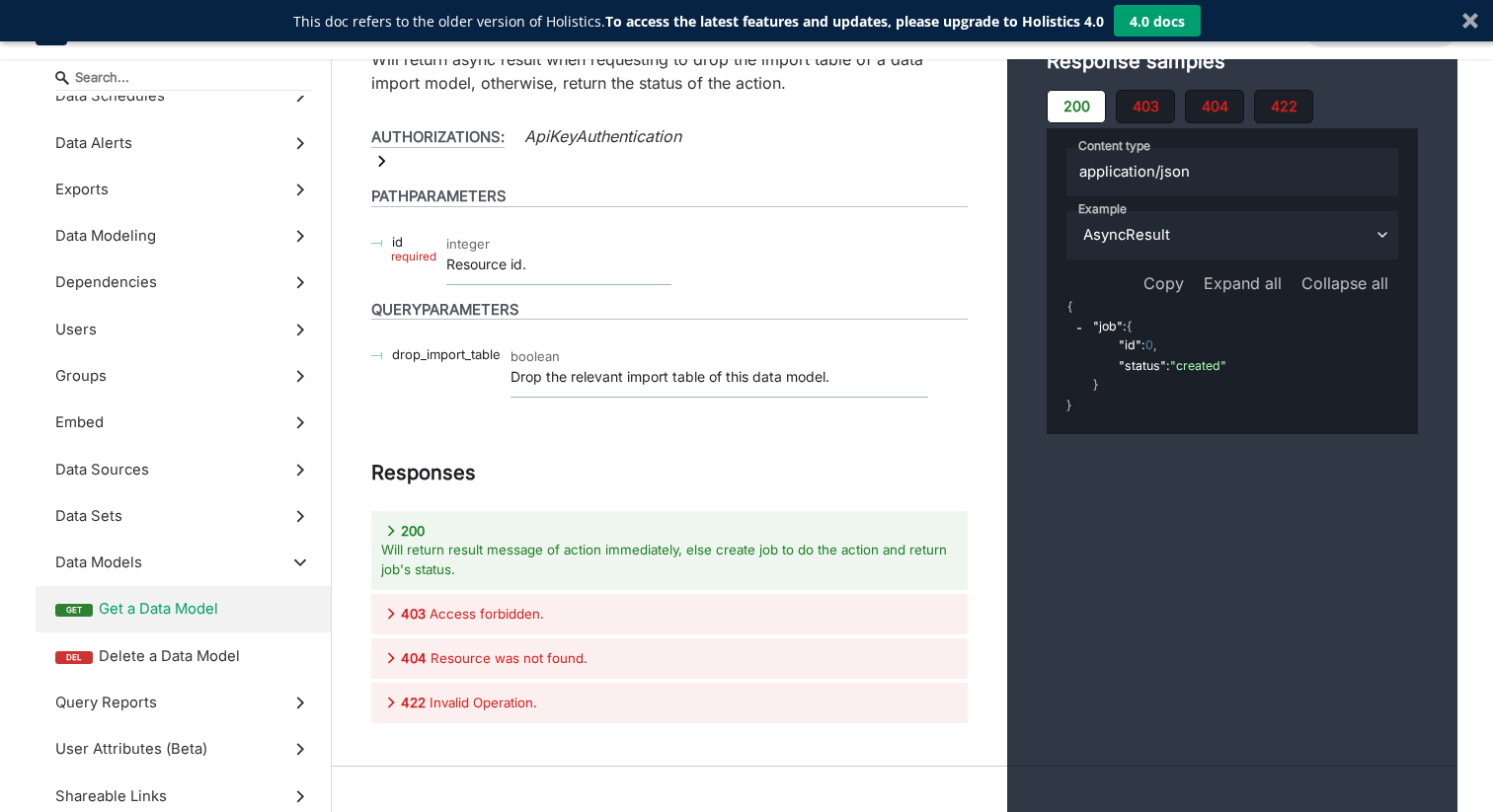
scroll to position [70075, 0]
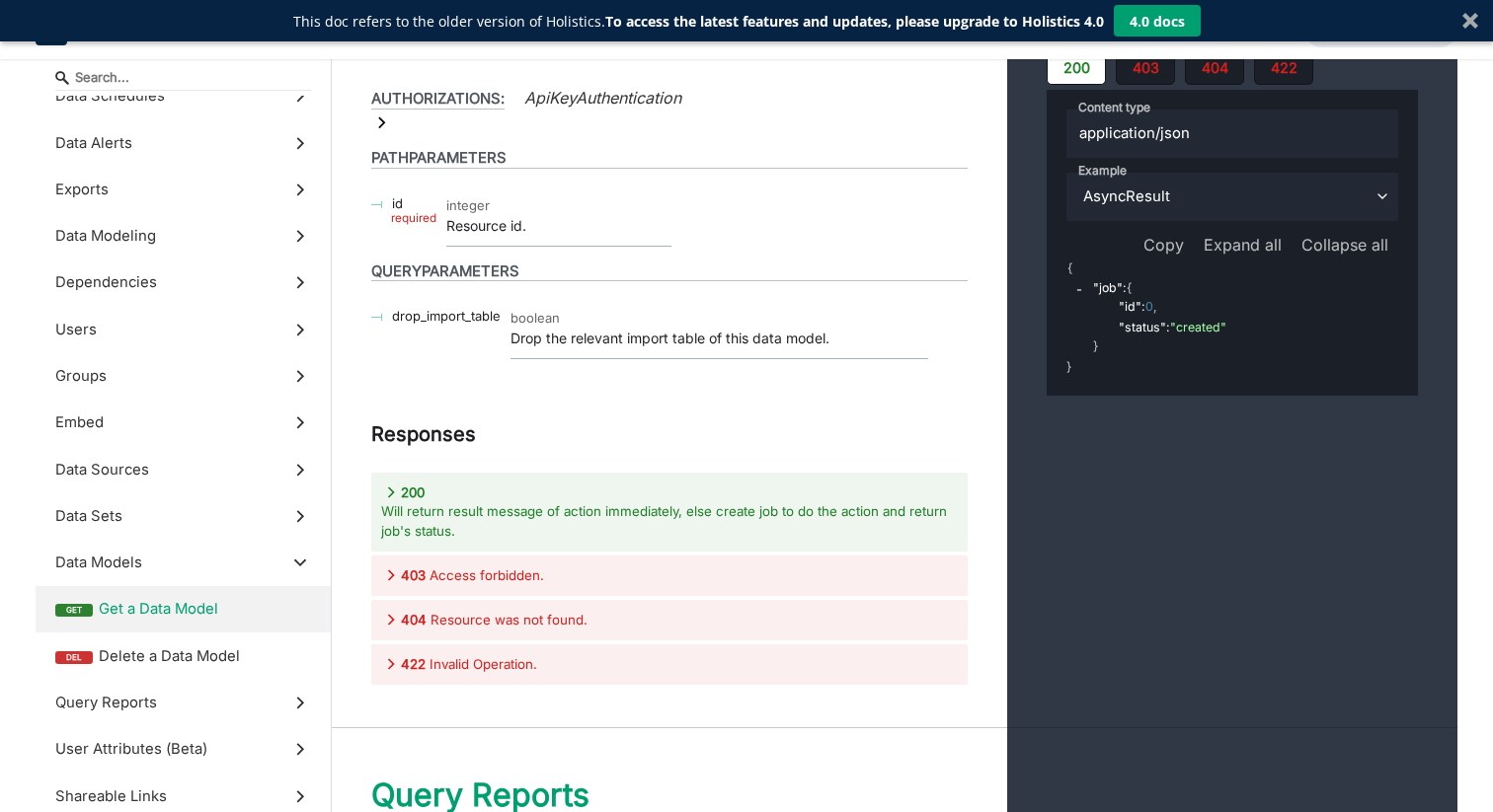
drag, startPoint x: 1215, startPoint y: 627, endPoint x: 1245, endPoint y: 627, distance: 30.0
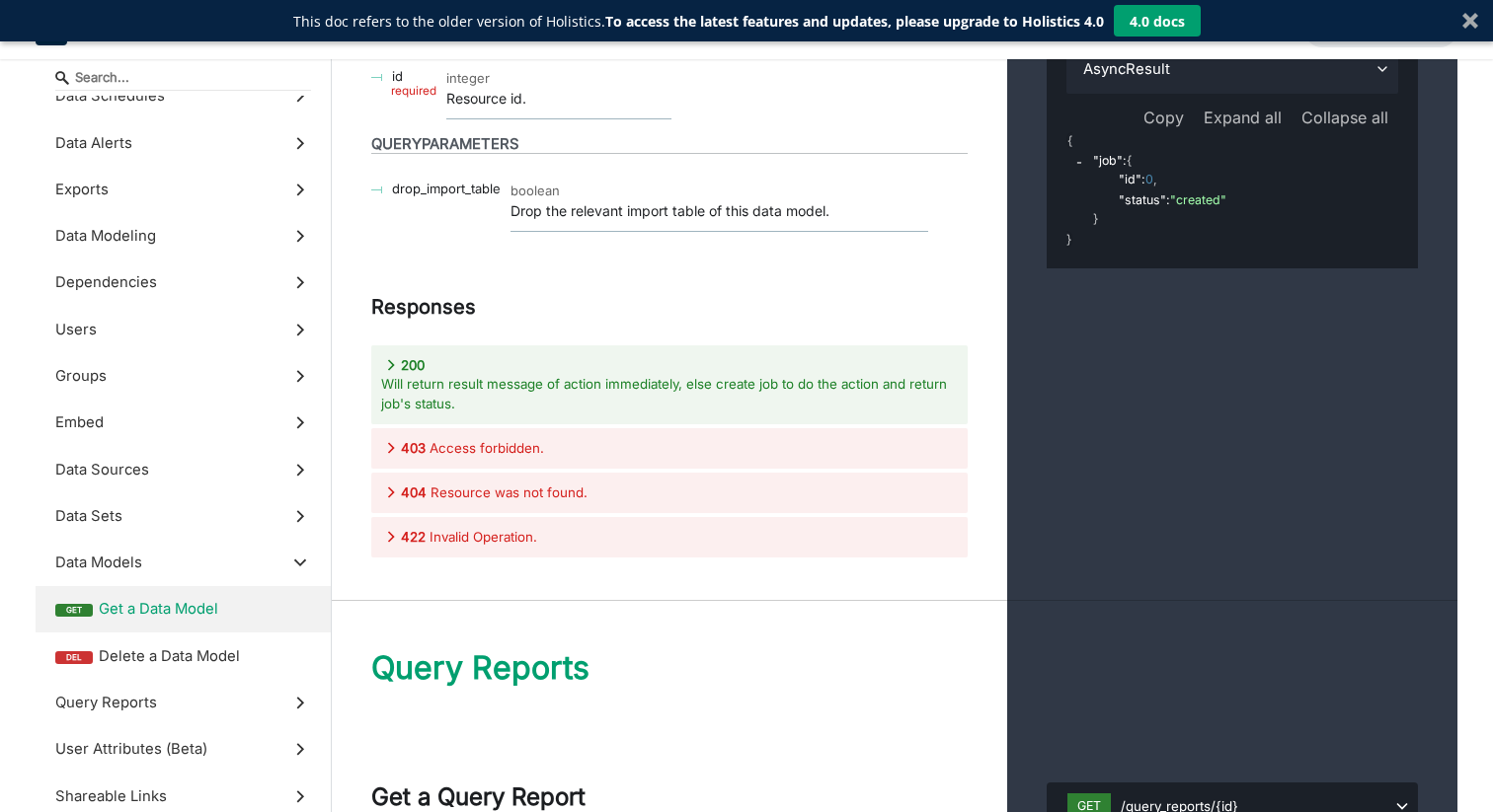
scroll to position [70208, 0]
